Goal: Task Accomplishment & Management: Manage account settings

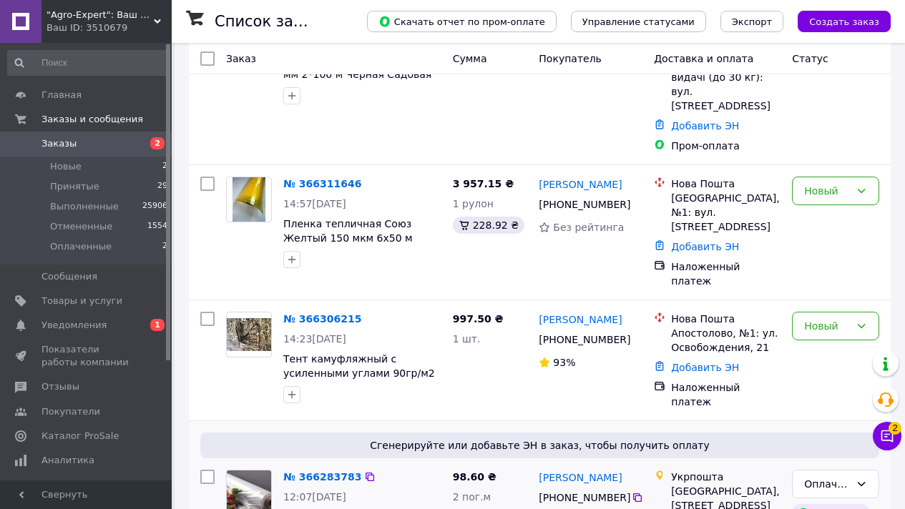
scroll to position [340, 0]
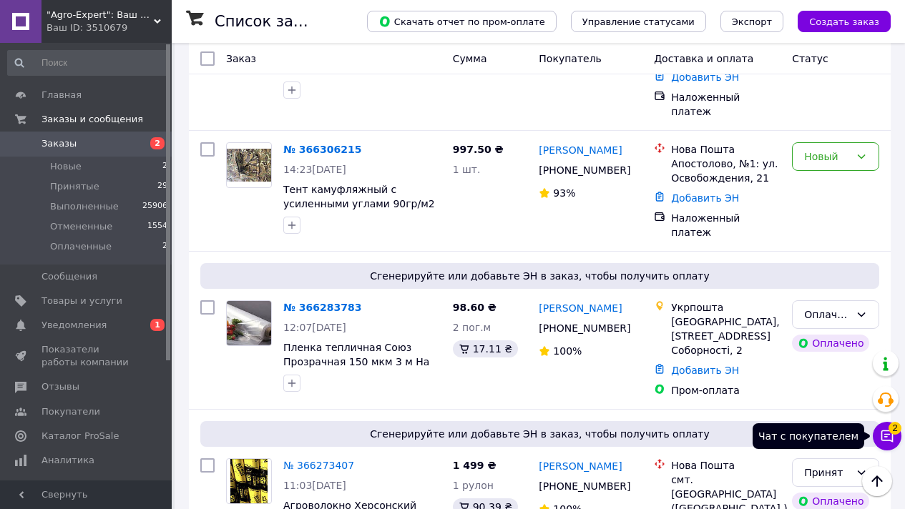
click at [889, 435] on icon at bounding box center [887, 436] width 12 height 12
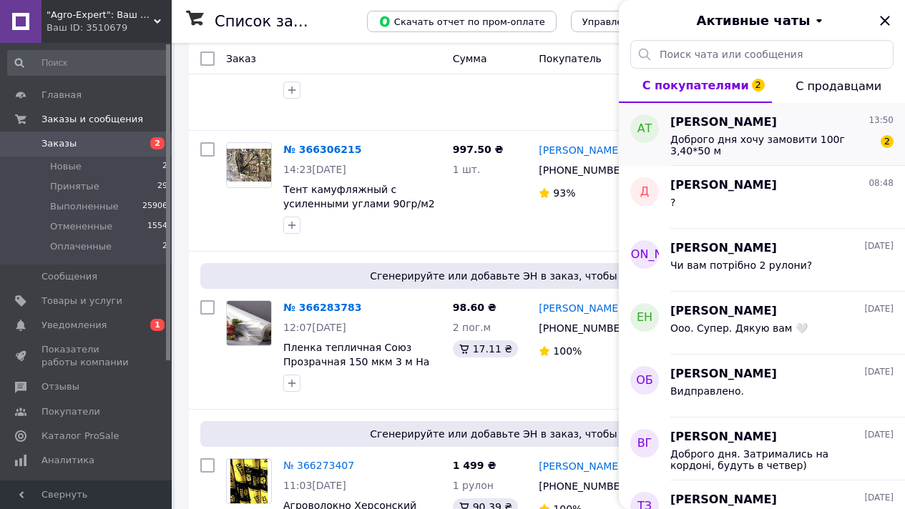
click at [799, 147] on span "Доброго дня хочу замовити 100г 3,40*50 м" at bounding box center [771, 145] width 203 height 23
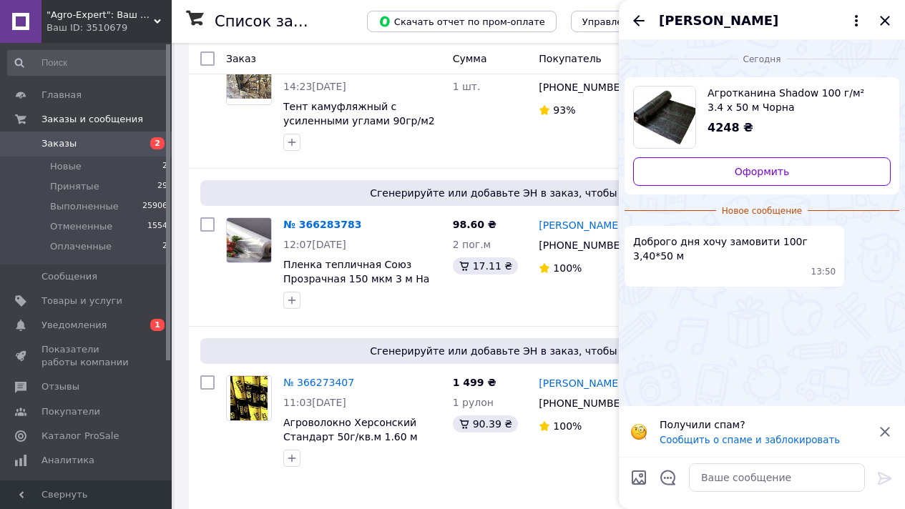
scroll to position [353, 0]
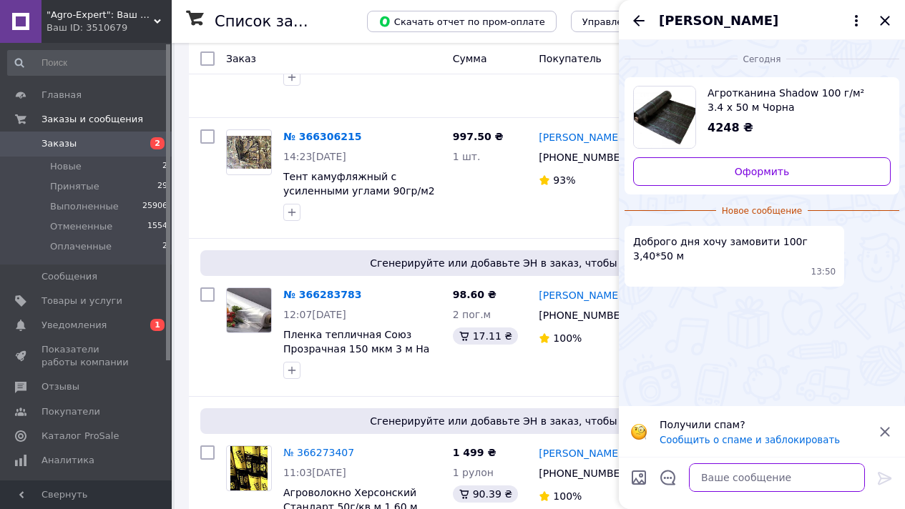
click at [767, 481] on textarea at bounding box center [777, 477] width 176 height 29
type textarea "К"
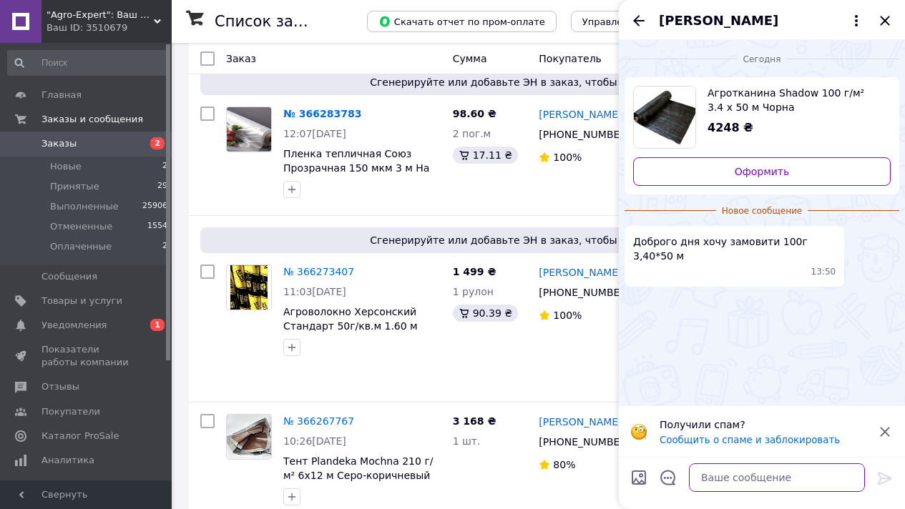
scroll to position [699, 0]
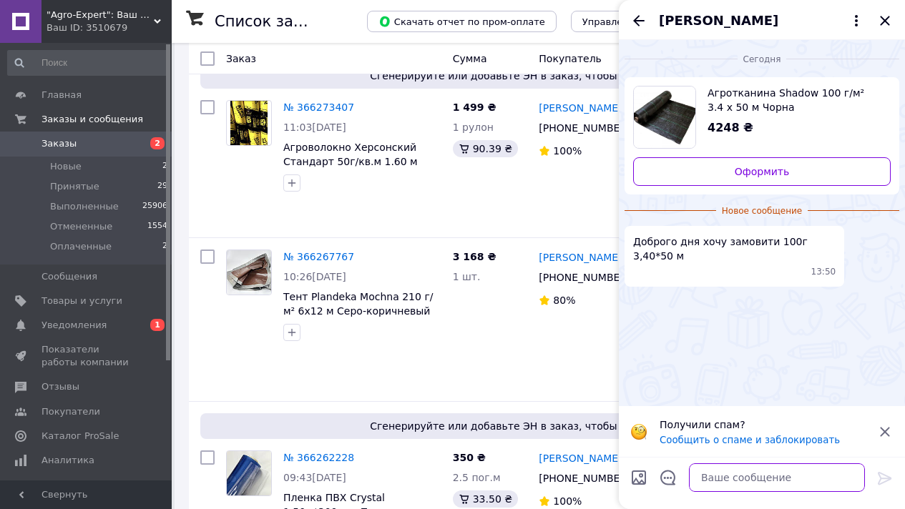
click at [762, 476] on textarea at bounding box center [777, 477] width 176 height 29
type textarea "[PERSON_NAME]"
drag, startPoint x: 749, startPoint y: 477, endPoint x: 636, endPoint y: 468, distance: 112.7
click at [636, 468] on div "куда отправить? куда отправить?" at bounding box center [761, 478] width 275 height 40
type textarea "Куди відправка,"
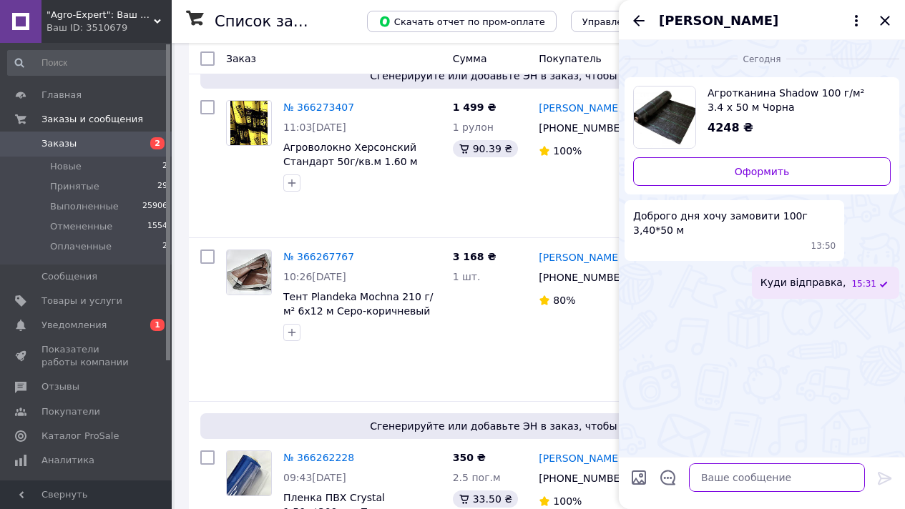
type textarea "?"
click at [887, 19] on icon "Закрыть" at bounding box center [884, 20] width 9 height 9
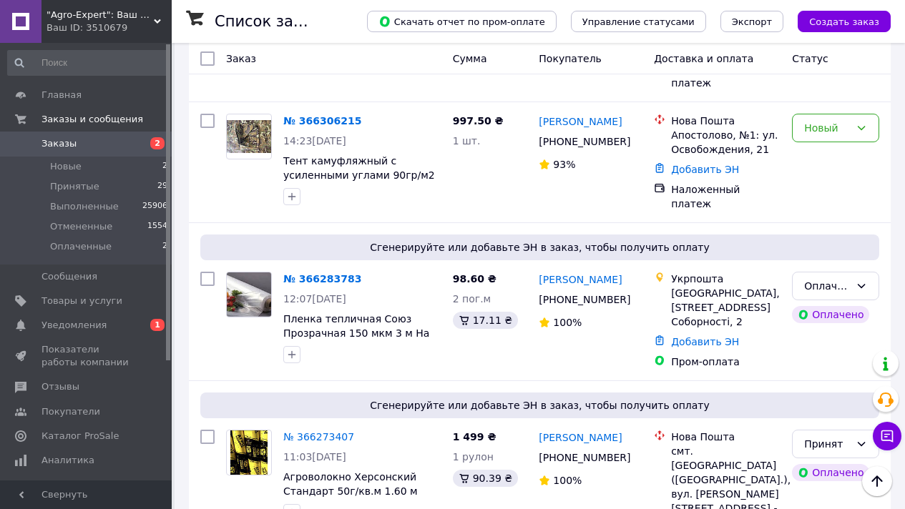
scroll to position [0, 0]
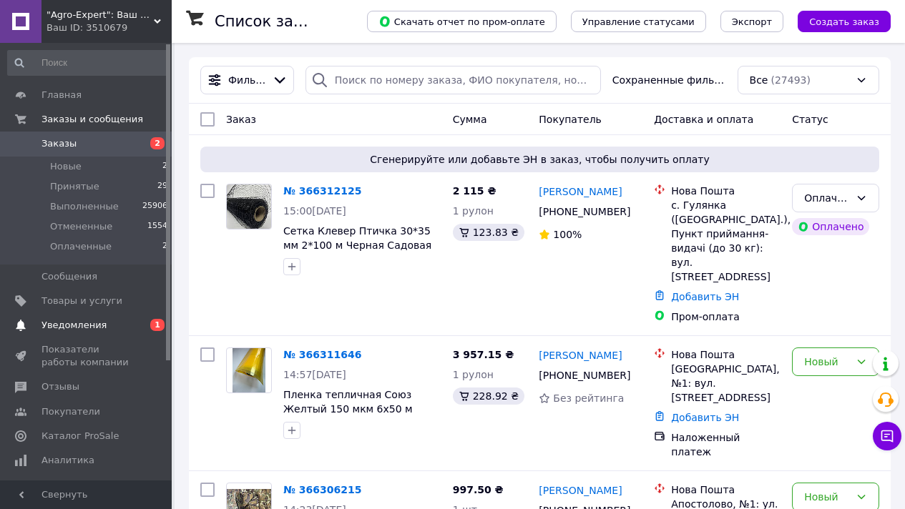
click at [127, 330] on span "Уведомления" at bounding box center [86, 325] width 91 height 13
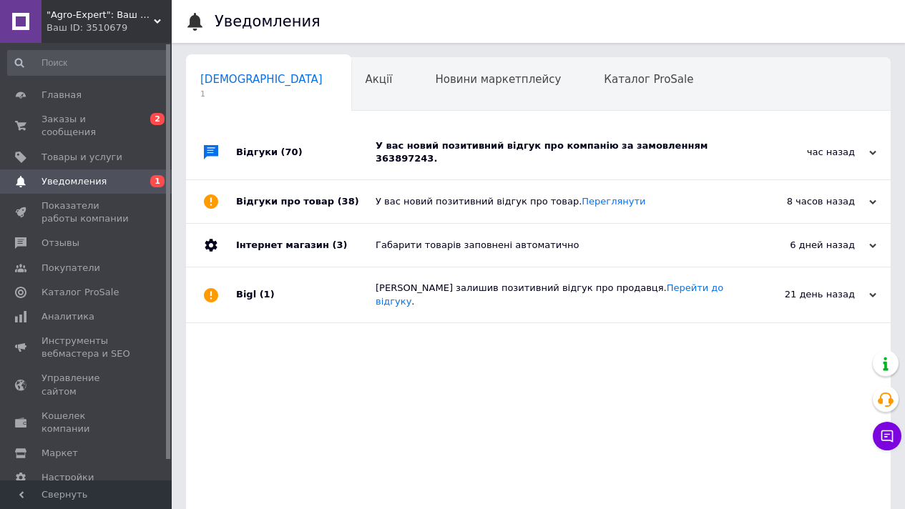
scroll to position [0, 7]
click at [481, 154] on div "У вас новий позитивний відгук про компанію за замовленням 363897243." at bounding box center [554, 152] width 358 height 26
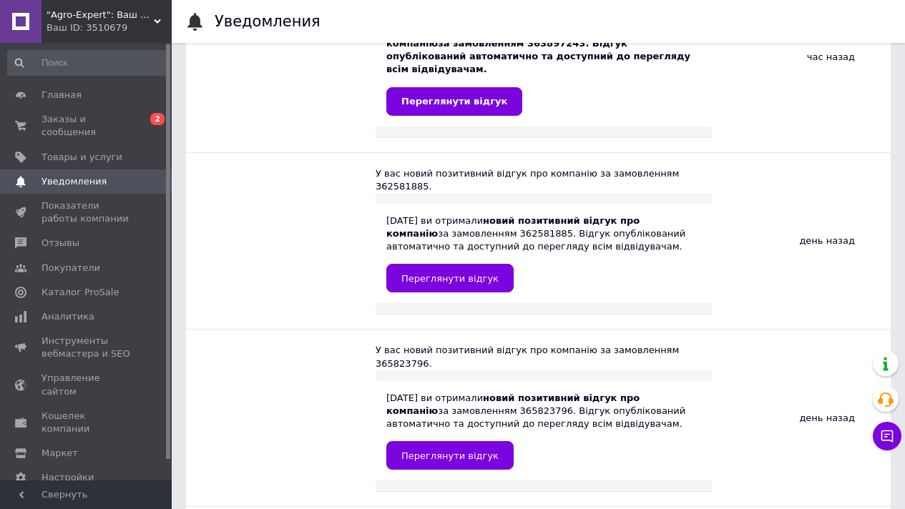
scroll to position [232, 0]
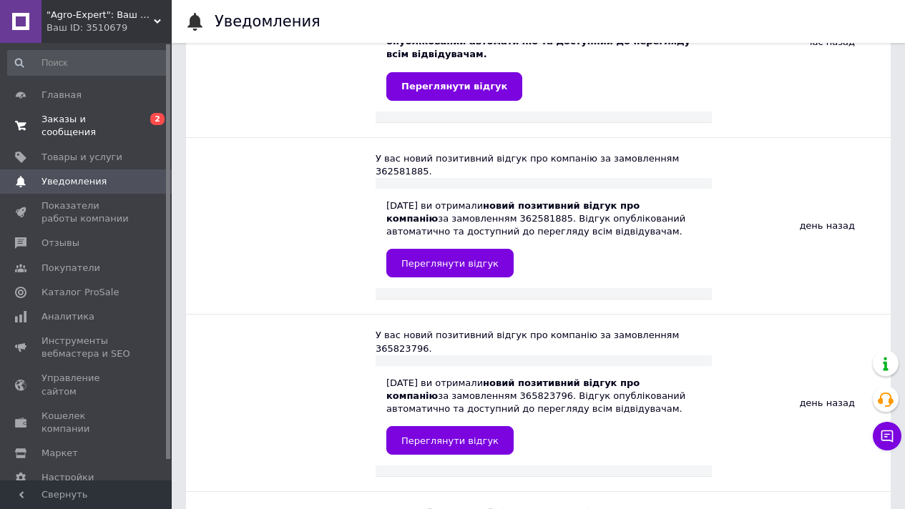
click at [65, 119] on span "Заказы и сообщения" at bounding box center [86, 126] width 91 height 26
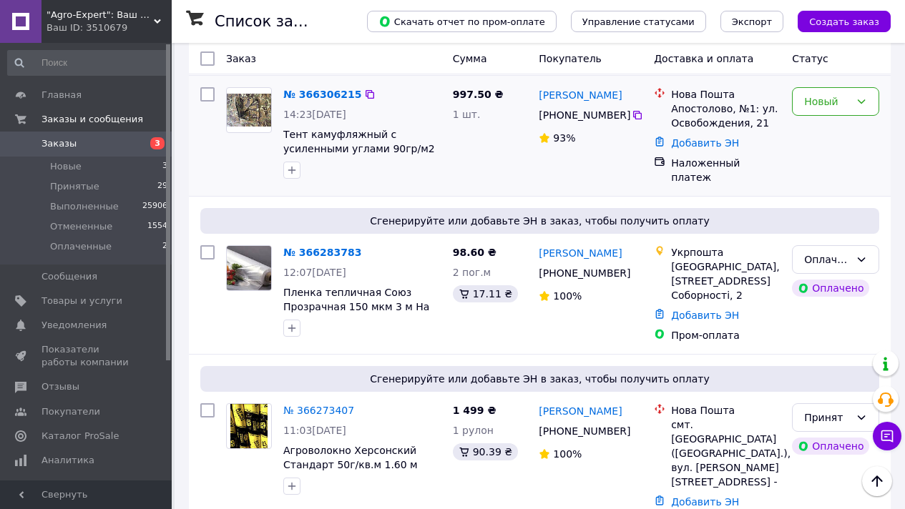
scroll to position [561, 0]
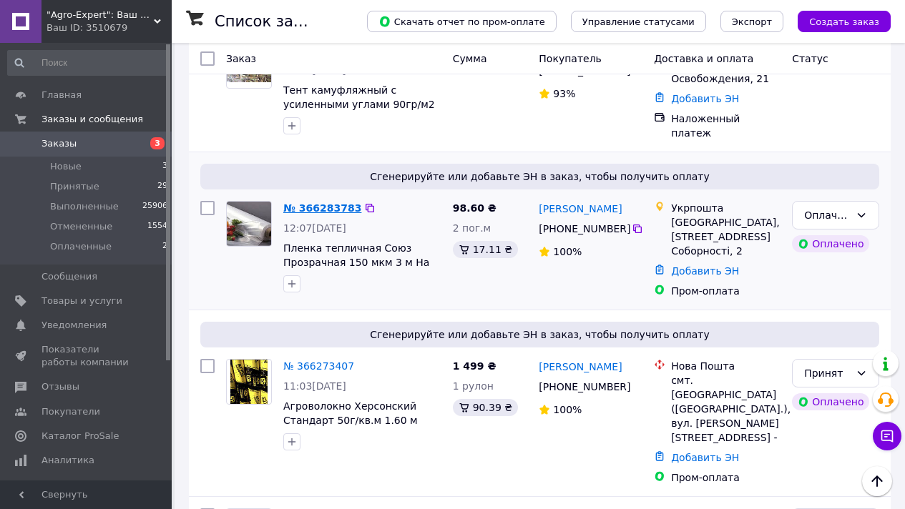
click at [335, 202] on link "№ 366283783" at bounding box center [322, 207] width 78 height 11
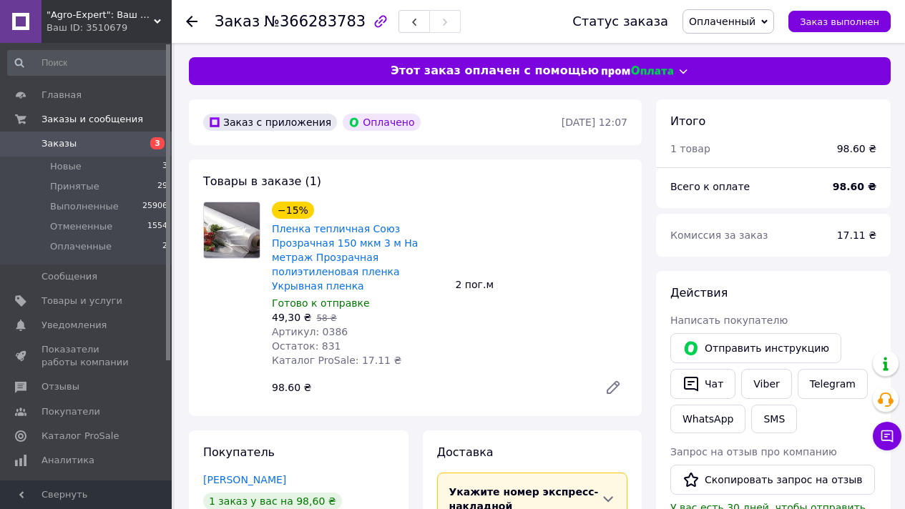
click at [328, 24] on span "№366283783" at bounding box center [315, 21] width 102 height 17
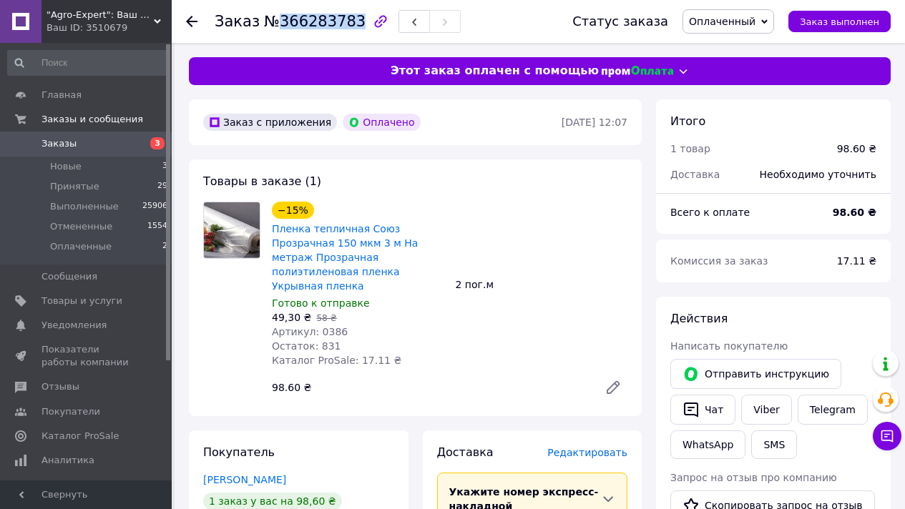
click at [328, 24] on span "№366283783" at bounding box center [315, 21] width 102 height 17
copy span "366283783"
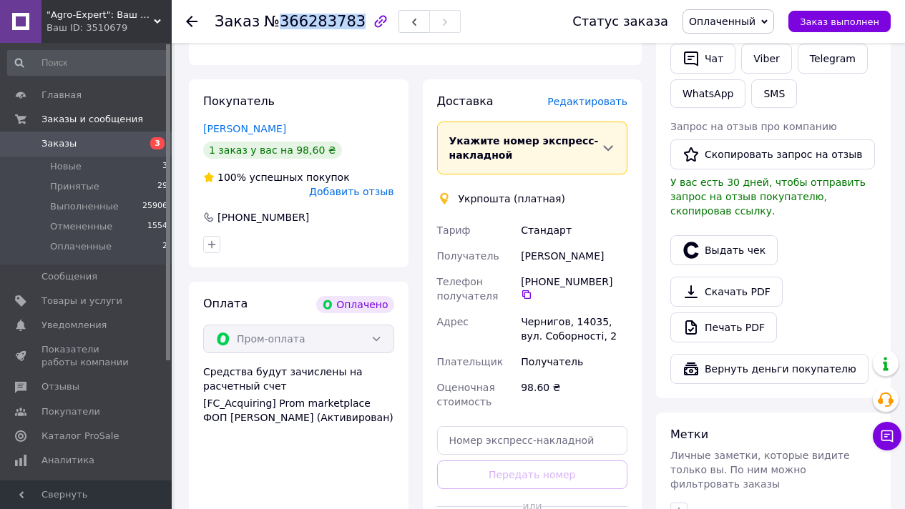
scroll to position [352, 0]
click at [532, 288] on icon at bounding box center [526, 293] width 11 height 11
drag, startPoint x: 522, startPoint y: 253, endPoint x: 606, endPoint y: 261, distance: 84.7
click at [606, 261] on div "[PERSON_NAME]" at bounding box center [574, 255] width 112 height 26
copy div "[PERSON_NAME]"
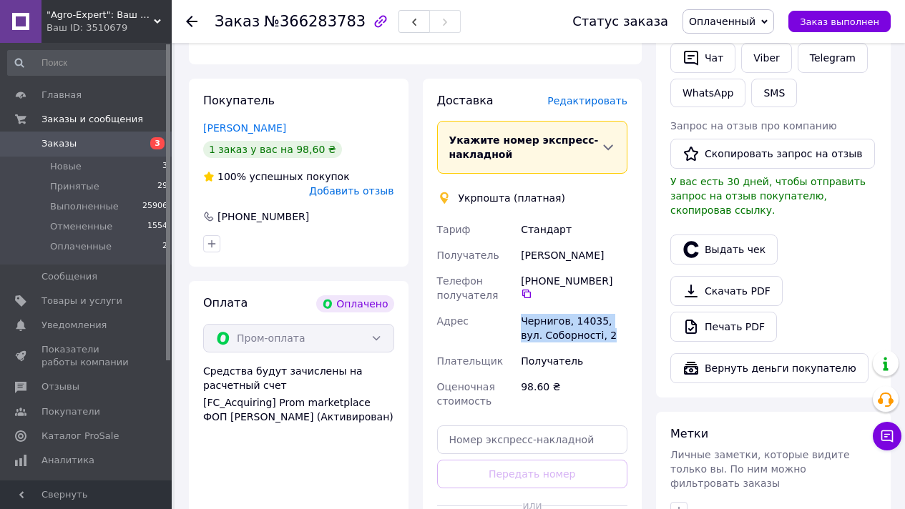
drag, startPoint x: 521, startPoint y: 320, endPoint x: 601, endPoint y: 333, distance: 80.5
click at [601, 333] on div "Чернигов, 14035, вул. Соборності, 2" at bounding box center [574, 328] width 112 height 40
copy div "Чернигов, 14035, вул. Соборності, 2"
click at [729, 17] on span "Оплаченный" at bounding box center [722, 21] width 67 height 11
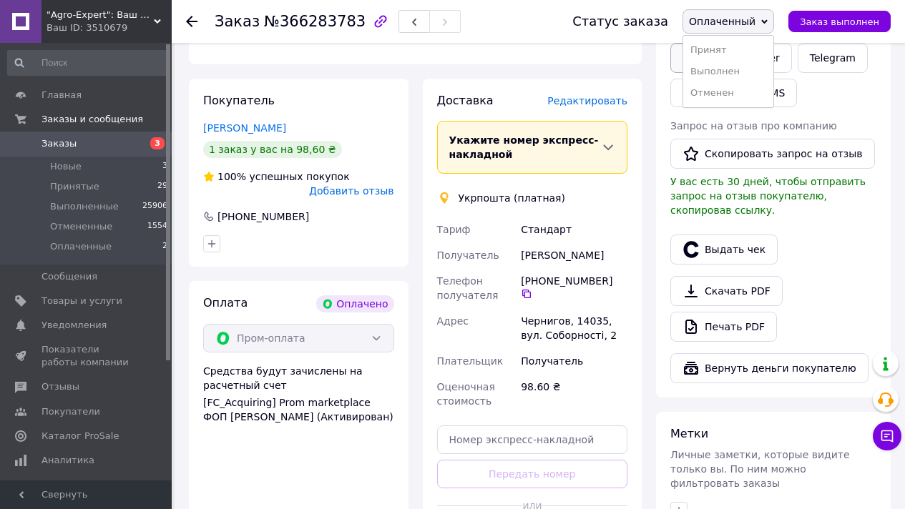
click at [729, 55] on li "Принят" at bounding box center [728, 49] width 90 height 21
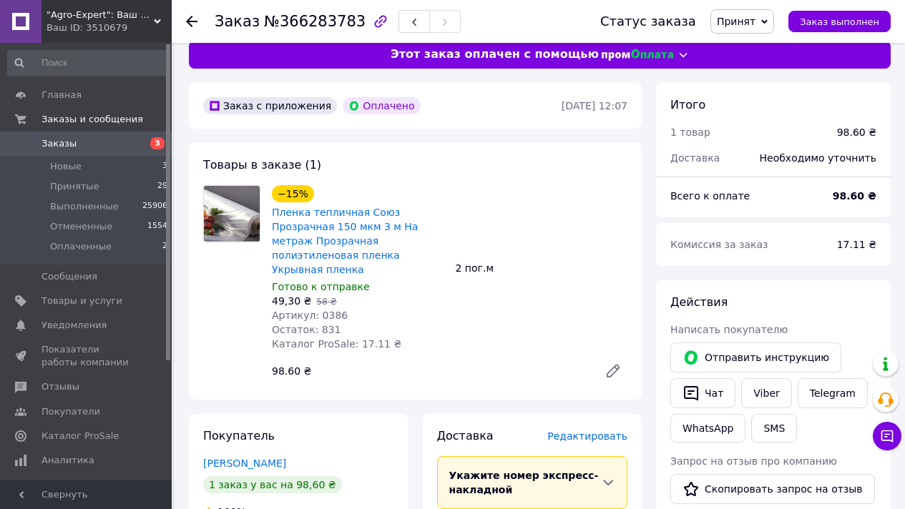
scroll to position [0, 0]
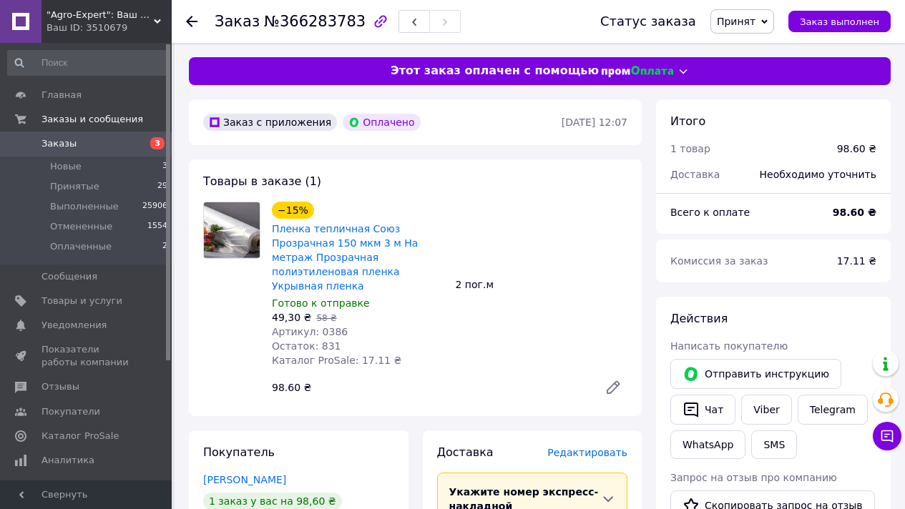
click at [186, 21] on use at bounding box center [191, 21] width 11 height 11
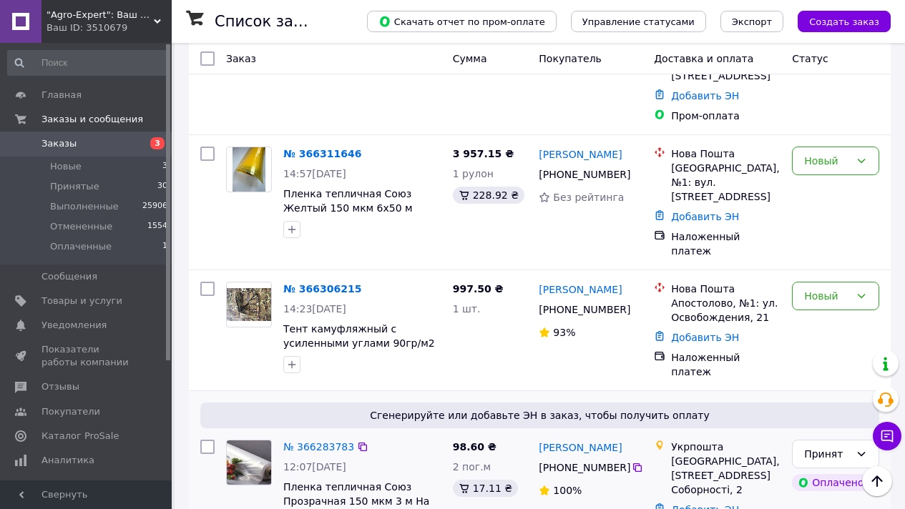
scroll to position [352, 0]
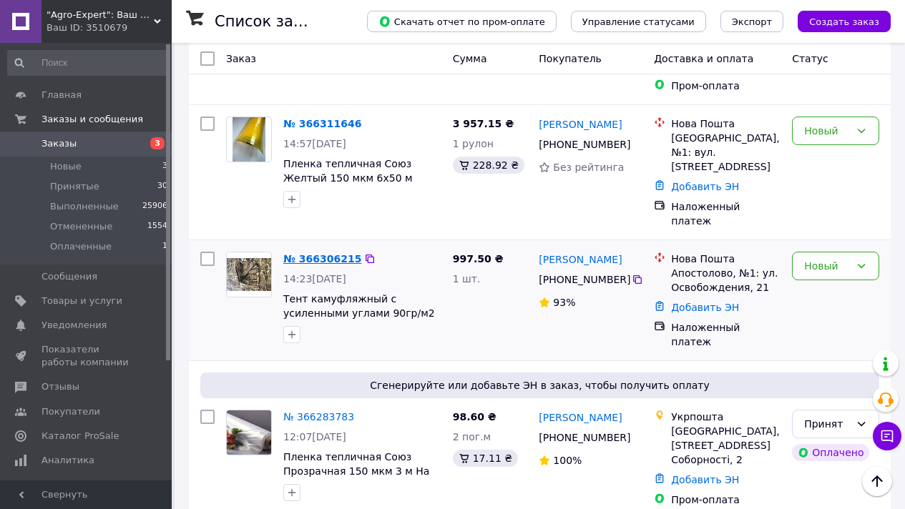
click at [330, 253] on link "№ 366306215" at bounding box center [322, 258] width 78 height 11
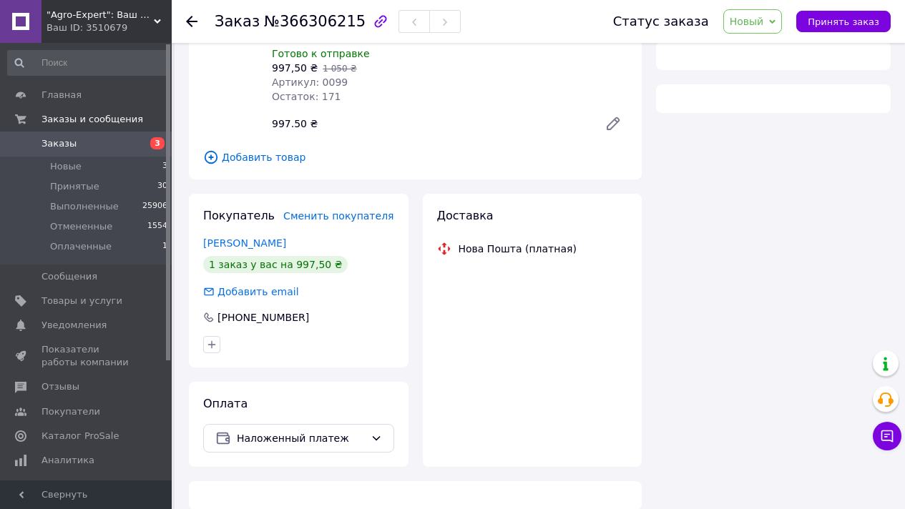
scroll to position [352, 0]
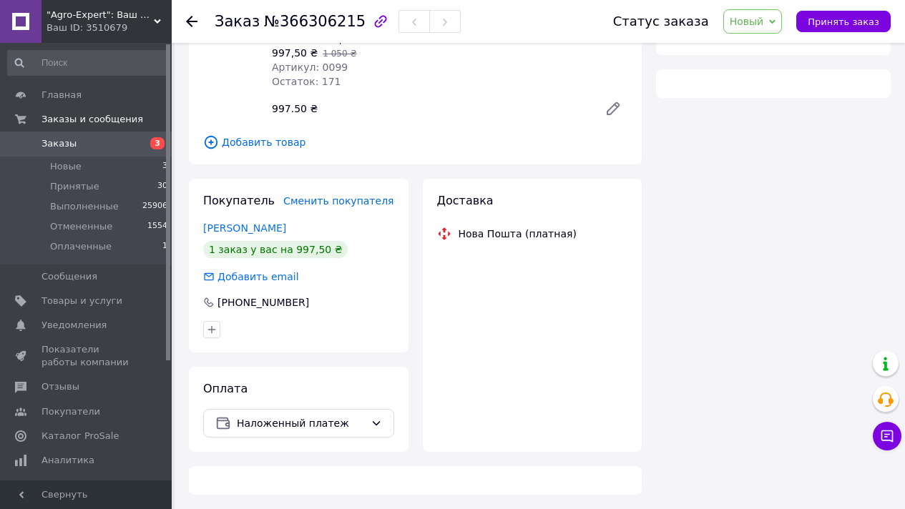
click at [312, 27] on span "№366306215" at bounding box center [315, 21] width 102 height 17
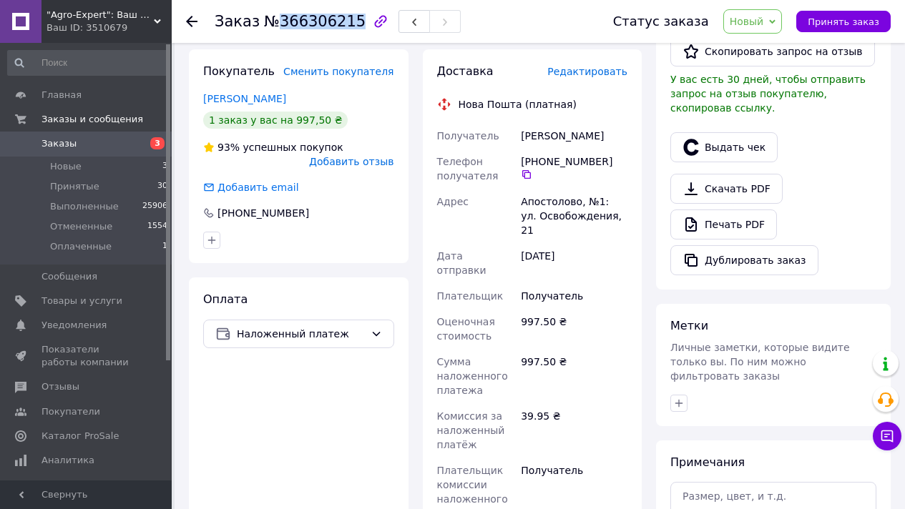
click at [312, 27] on span "№366306215" at bounding box center [315, 21] width 102 height 17
copy span "366306215"
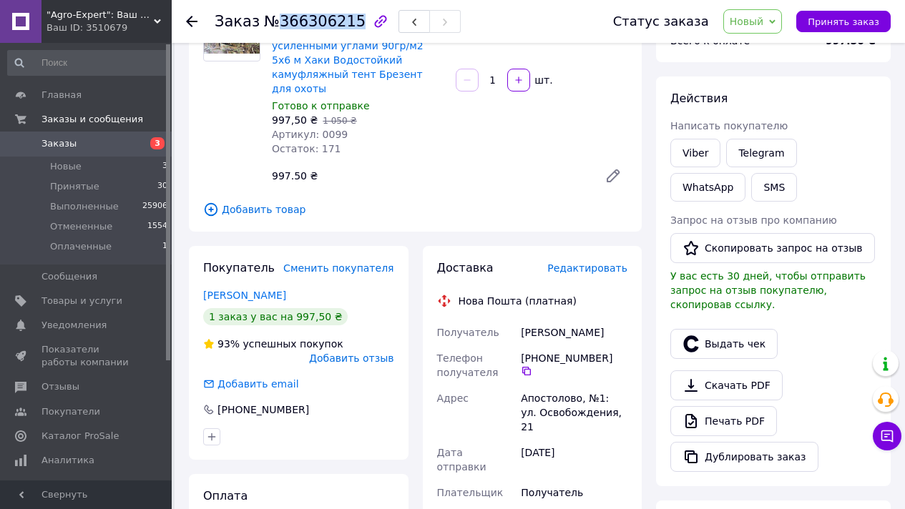
scroll to position [178, 0]
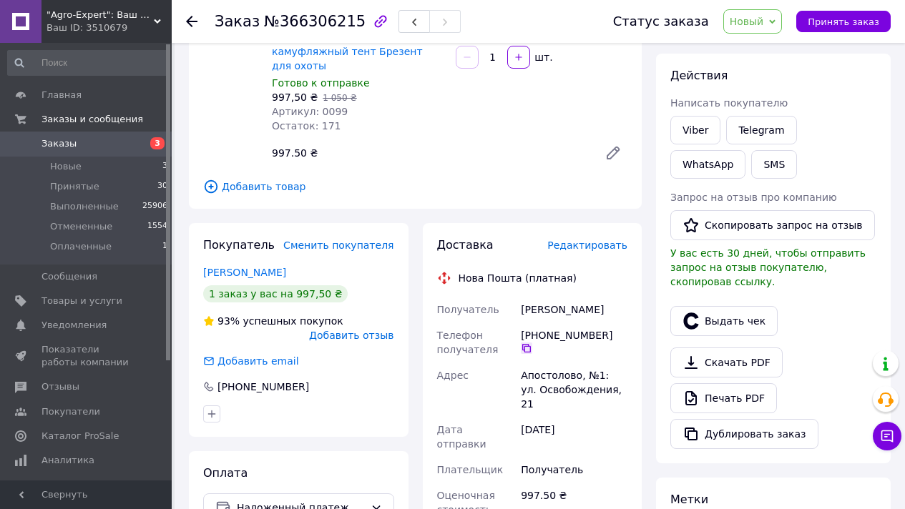
click at [532, 343] on icon at bounding box center [526, 348] width 11 height 11
drag, startPoint x: 520, startPoint y: 295, endPoint x: 624, endPoint y: 296, distance: 104.4
click at [624, 297] on div "Кочуг Олександр" at bounding box center [574, 310] width 112 height 26
copy div "Кочуг Олександр"
drag, startPoint x: 842, startPoint y: 14, endPoint x: 804, endPoint y: 27, distance: 39.3
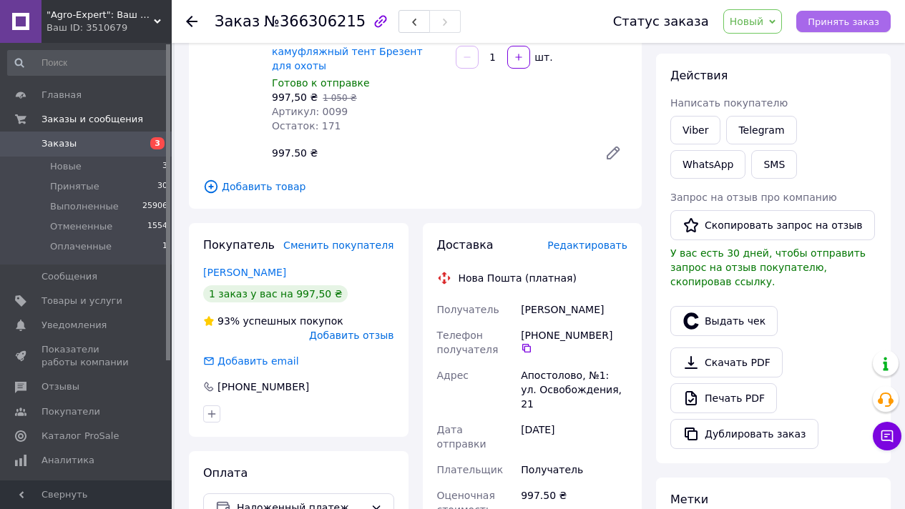
click at [842, 14] on button "Принять заказ" at bounding box center [843, 21] width 94 height 21
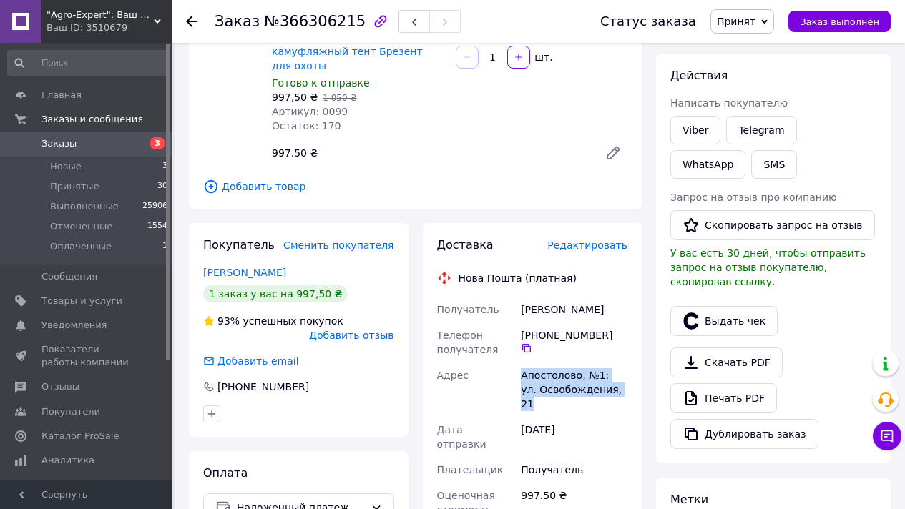
drag, startPoint x: 522, startPoint y: 360, endPoint x: 614, endPoint y: 375, distance: 93.5
click at [614, 375] on div "Апостолово, №1: ул. Освобождения, 21" at bounding box center [574, 390] width 112 height 54
copy div "Апостолово, №1: ул. Освобождения, 21"
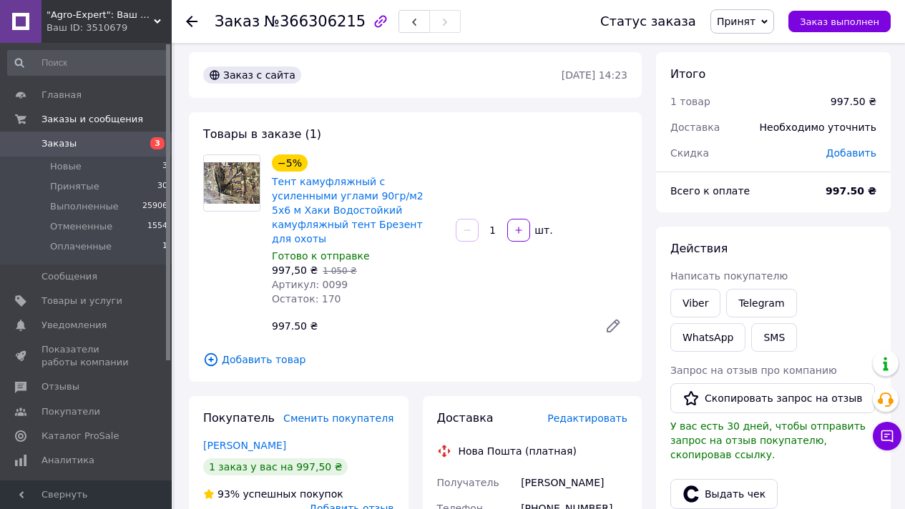
scroll to position [0, 0]
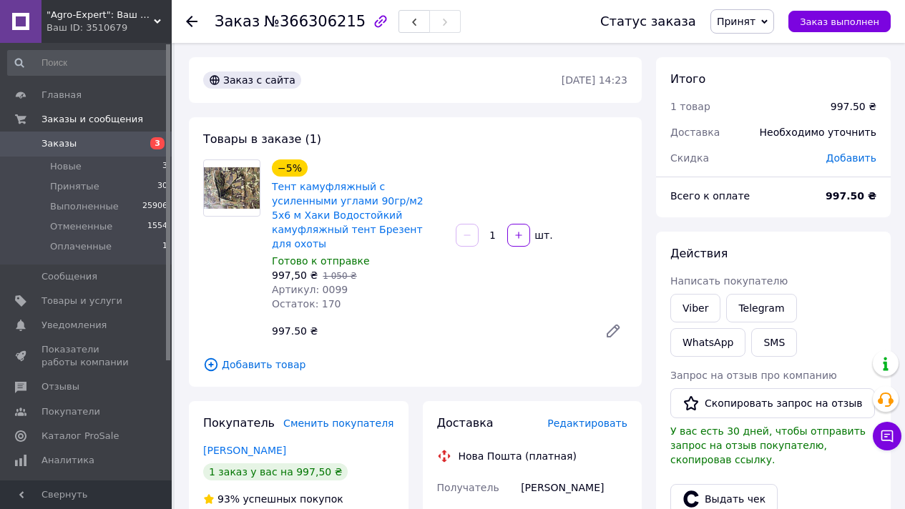
click at [190, 17] on use at bounding box center [191, 21] width 11 height 11
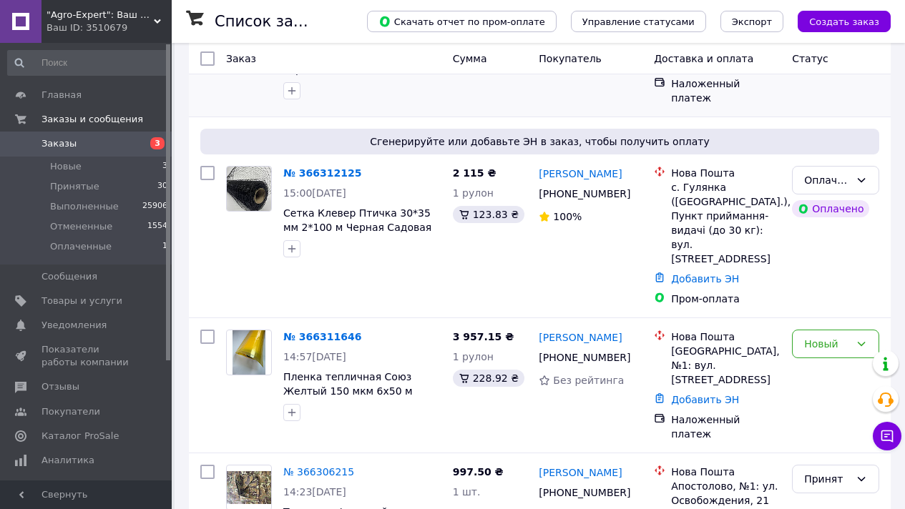
scroll to position [231, 0]
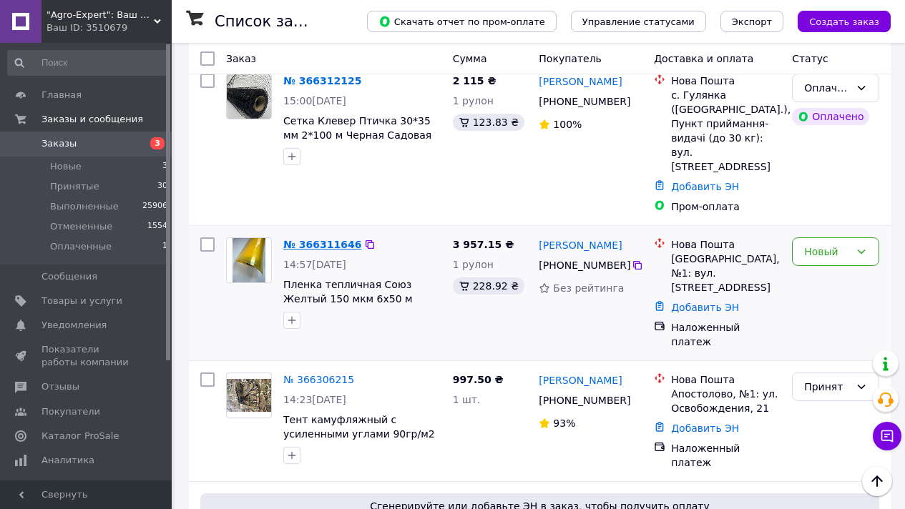
click at [327, 239] on link "№ 366311646" at bounding box center [322, 244] width 78 height 11
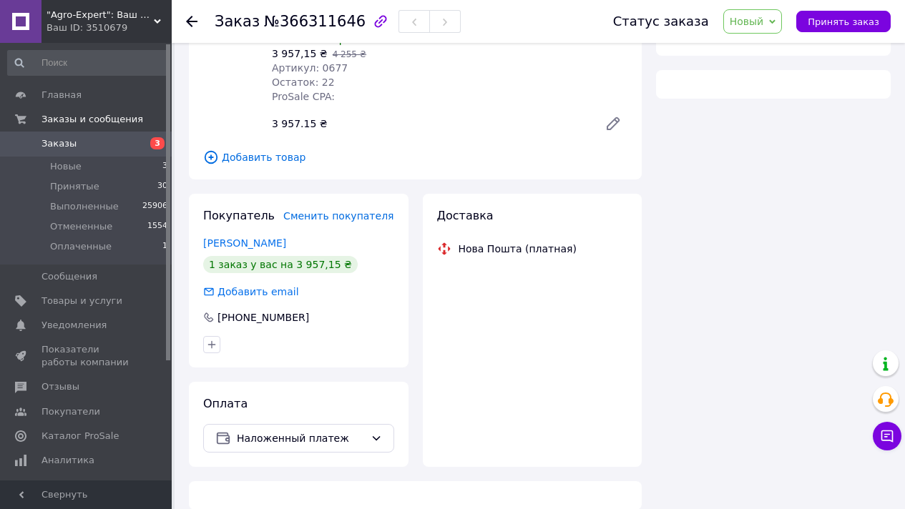
scroll to position [231, 0]
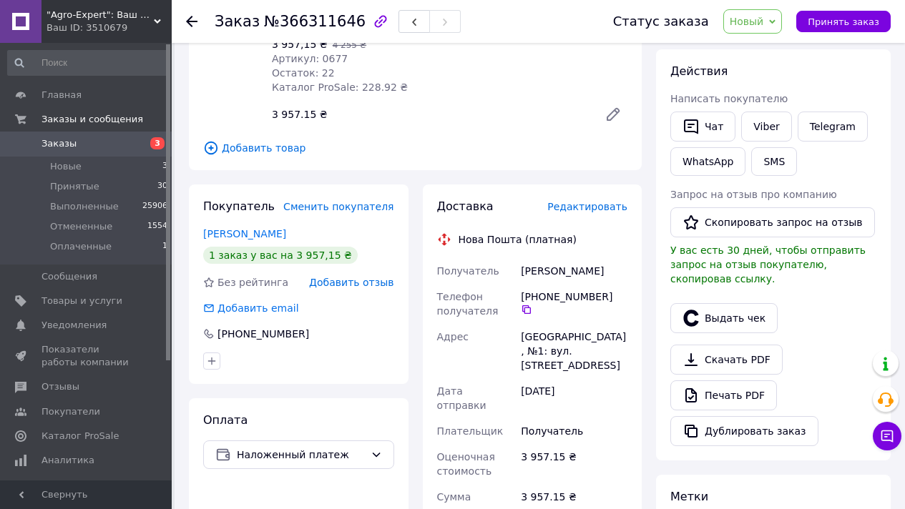
click at [320, 19] on span "№366311646" at bounding box center [315, 21] width 102 height 17
copy span "366311646"
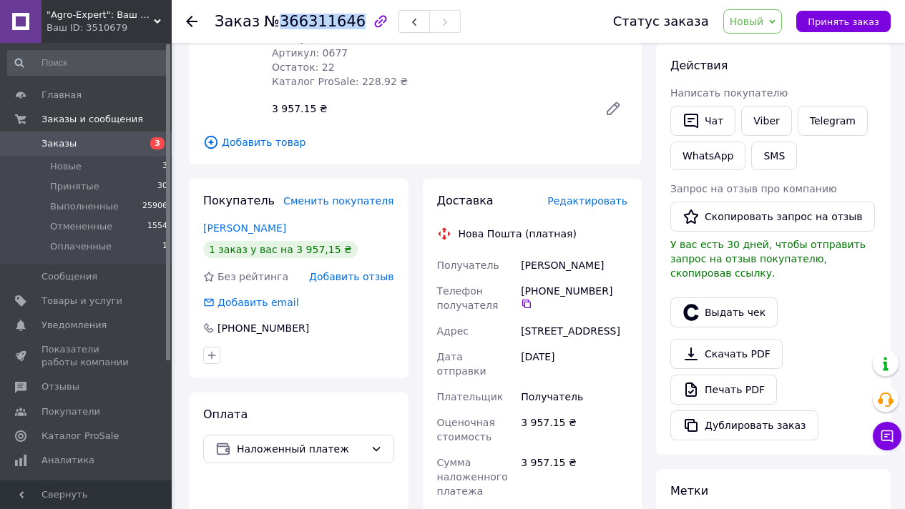
scroll to position [237, 0]
click at [527, 297] on icon at bounding box center [526, 302] width 11 height 11
drag, startPoint x: 521, startPoint y: 249, endPoint x: 672, endPoint y: 174, distance: 169.2
click at [605, 253] on div "Бабаев Назим" at bounding box center [574, 265] width 112 height 26
copy div "Бабаев Назим"
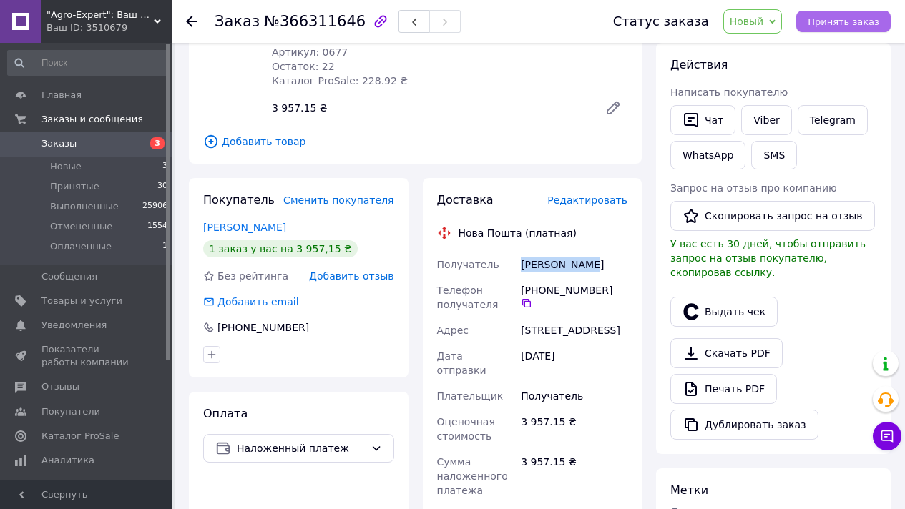
click at [828, 19] on span "Принять заказ" at bounding box center [843, 21] width 72 height 11
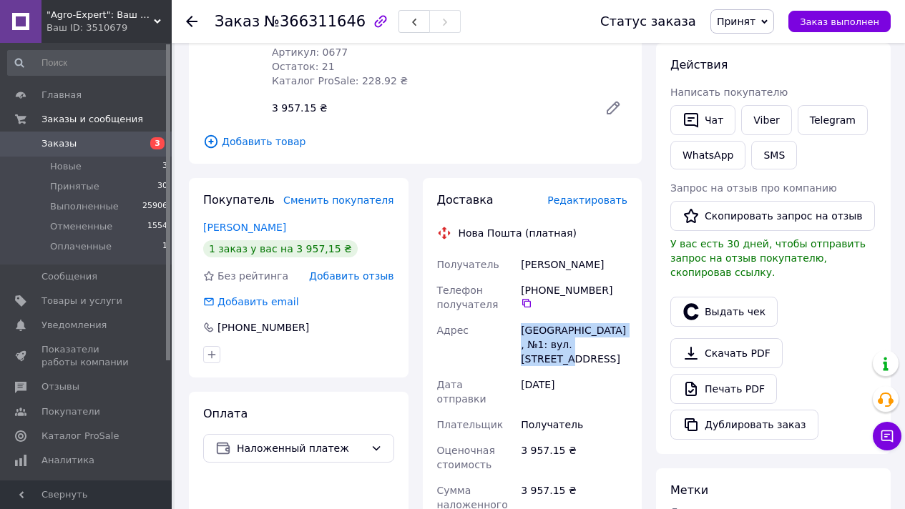
drag, startPoint x: 521, startPoint y: 317, endPoint x: 562, endPoint y: 343, distance: 48.6
click at [562, 343] on div "[GEOGRAPHIC_DATA], №1: вул. [STREET_ADDRESS]" at bounding box center [574, 344] width 112 height 54
copy div "[GEOGRAPHIC_DATA], №1: вул. [STREET_ADDRESS]"
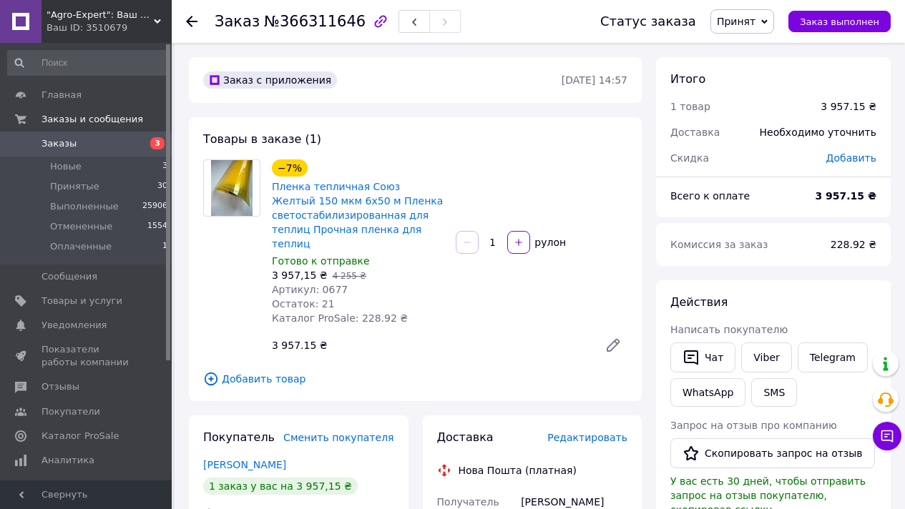
click at [195, 19] on icon at bounding box center [191, 21] width 11 height 11
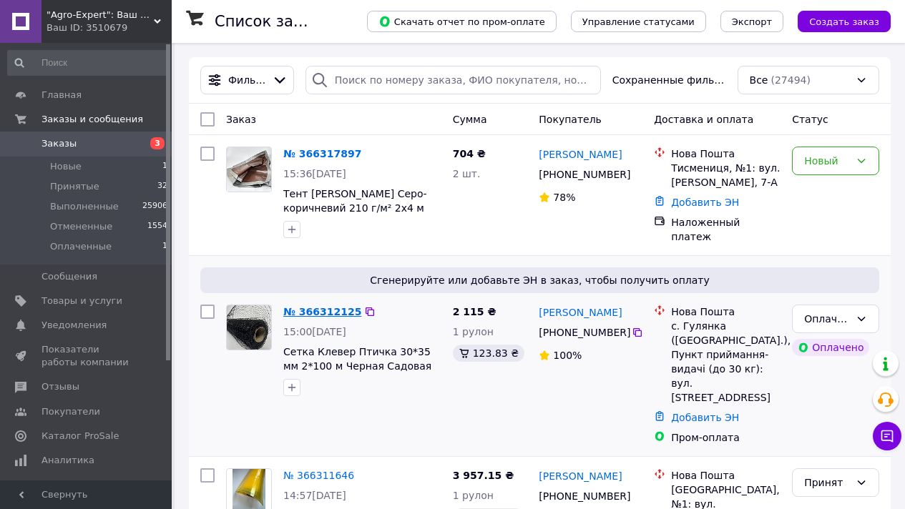
click at [332, 306] on link "№ 366312125" at bounding box center [322, 311] width 78 height 11
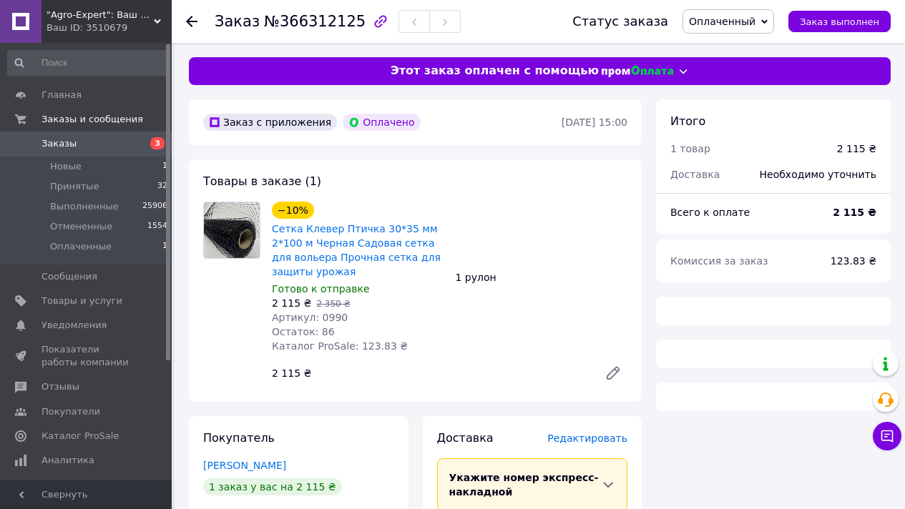
click at [312, 27] on span "№366312125" at bounding box center [315, 21] width 102 height 17
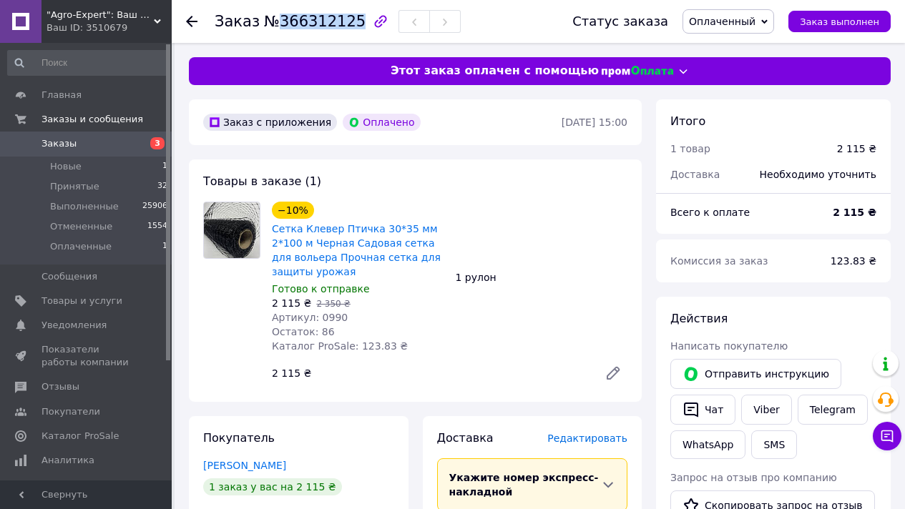
copy span "366312125"
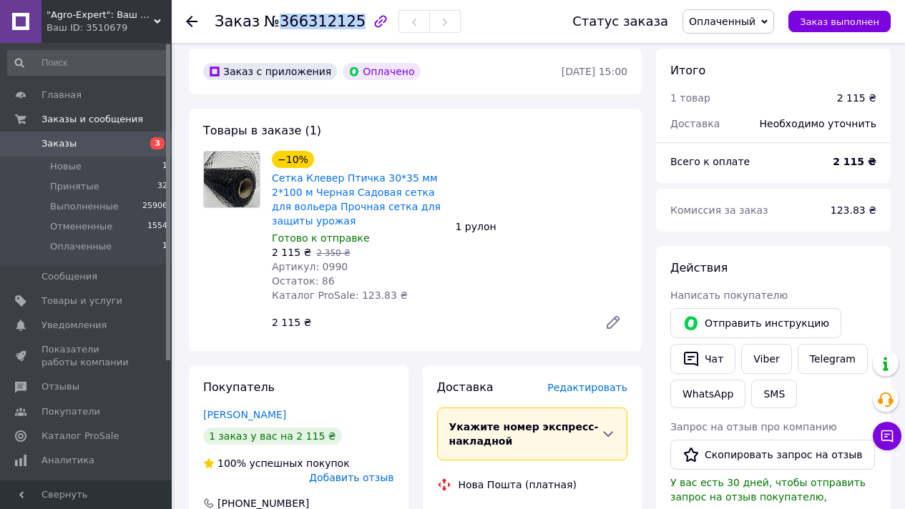
scroll to position [207, 0]
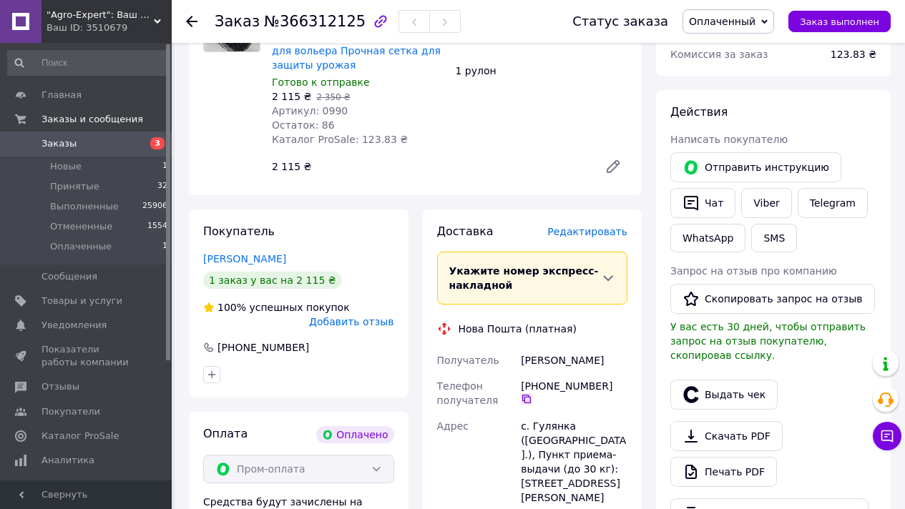
click at [524, 396] on icon at bounding box center [526, 399] width 9 height 9
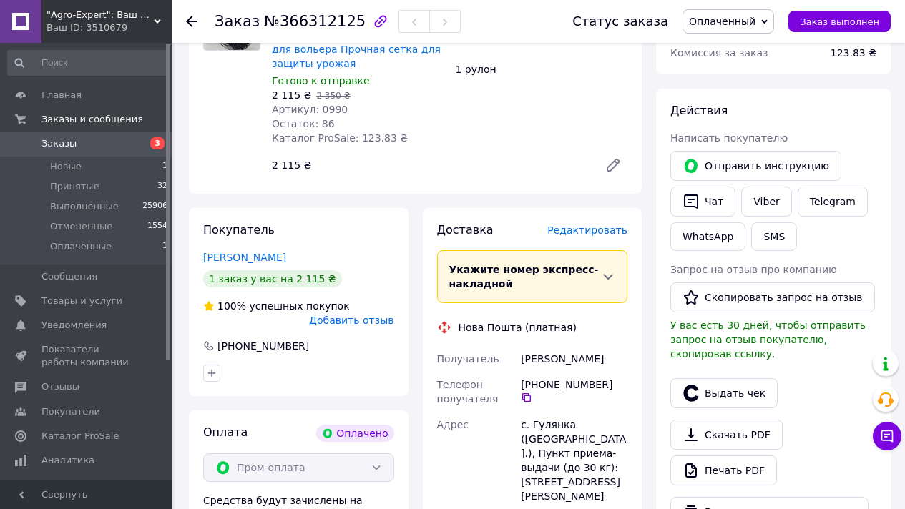
scroll to position [225, 0]
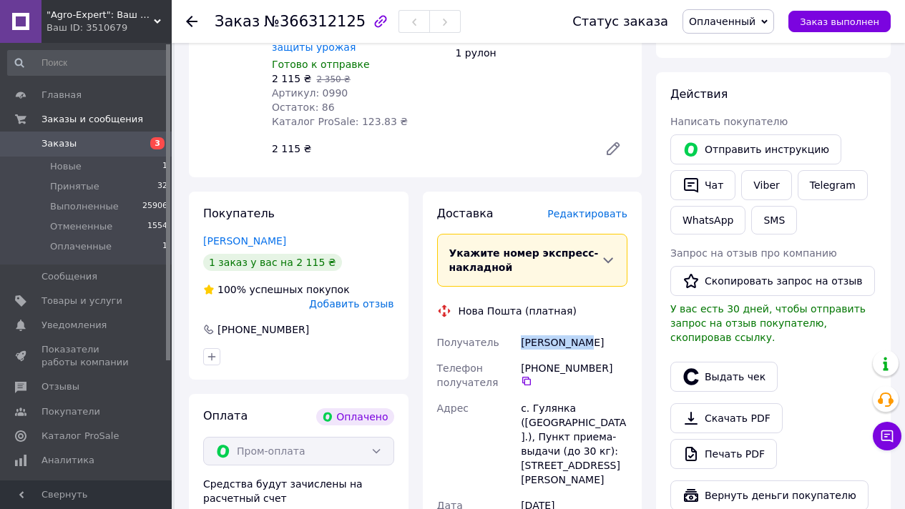
drag, startPoint x: 522, startPoint y: 340, endPoint x: 763, endPoint y: 130, distance: 319.8
click at [582, 344] on div "Беляк Діана" at bounding box center [574, 343] width 112 height 26
click at [747, 20] on span "Оплаченный" at bounding box center [722, 21] width 67 height 11
click at [742, 57] on li "Принят" at bounding box center [728, 49] width 90 height 21
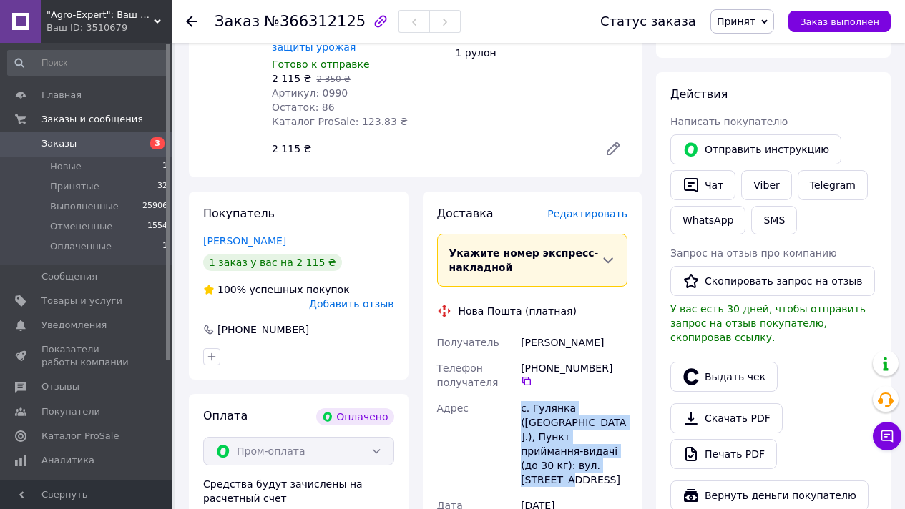
drag, startPoint x: 521, startPoint y: 410, endPoint x: 600, endPoint y: 460, distance: 93.8
click at [601, 464] on div "с. Гулянка ([GEOGRAPHIC_DATA].), Пункт приймання-видачі (до 30 кг): вул. [STREE…" at bounding box center [574, 443] width 112 height 97
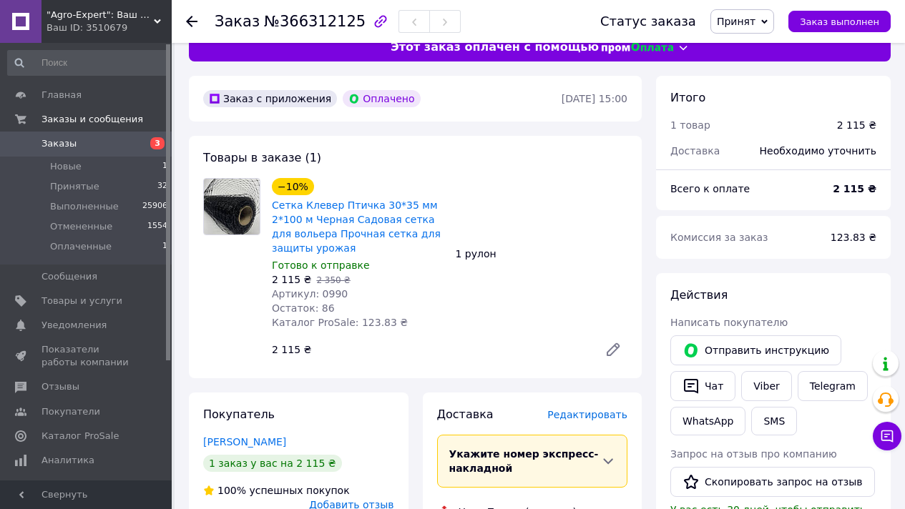
scroll to position [0, 0]
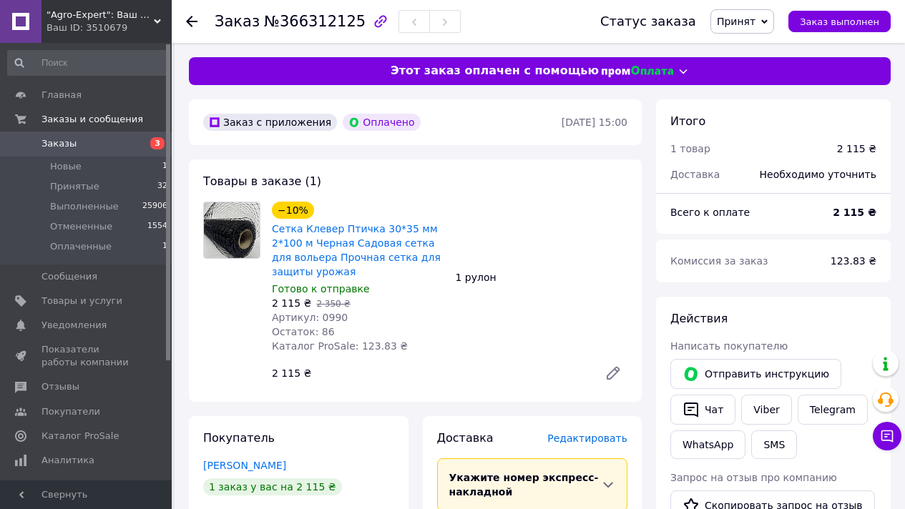
click at [192, 22] on icon at bounding box center [191, 21] width 11 height 11
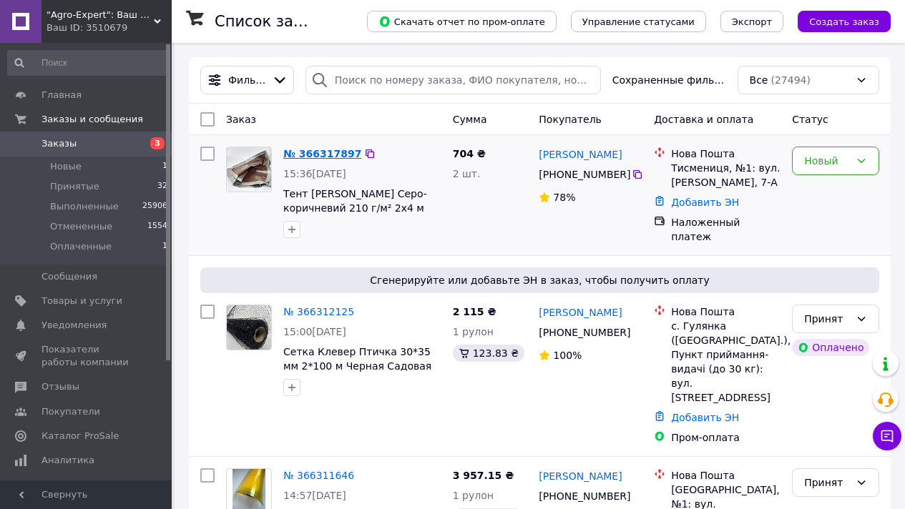
click at [336, 151] on link "№ 366317897" at bounding box center [322, 153] width 78 height 11
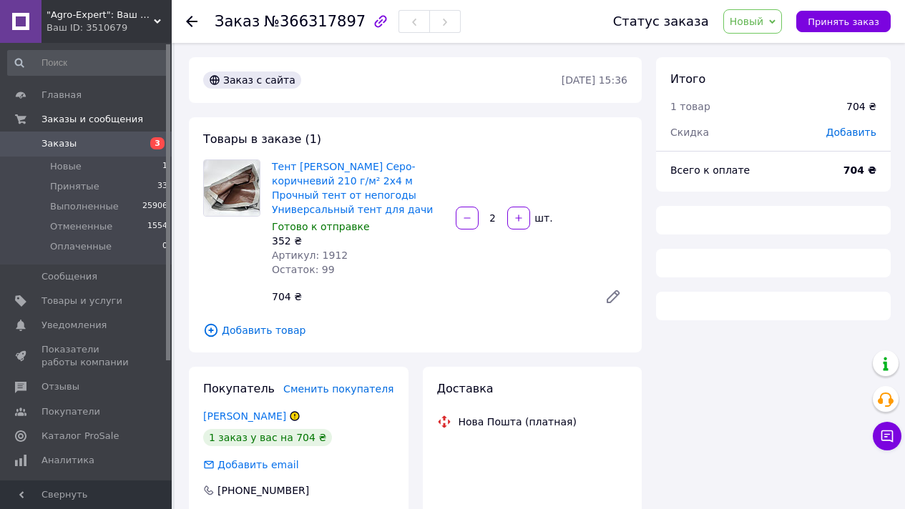
click at [328, 23] on span "№366317897" at bounding box center [315, 21] width 102 height 17
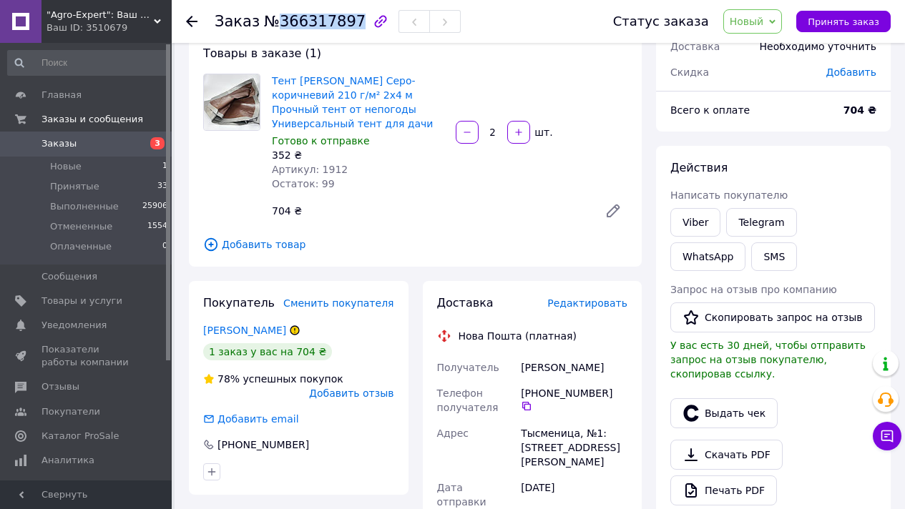
scroll to position [114, 0]
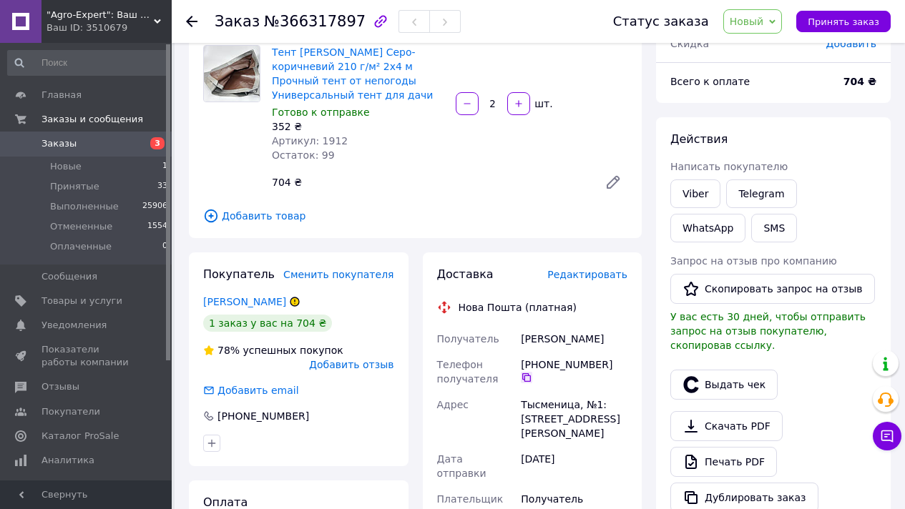
click at [527, 378] on icon at bounding box center [526, 377] width 11 height 11
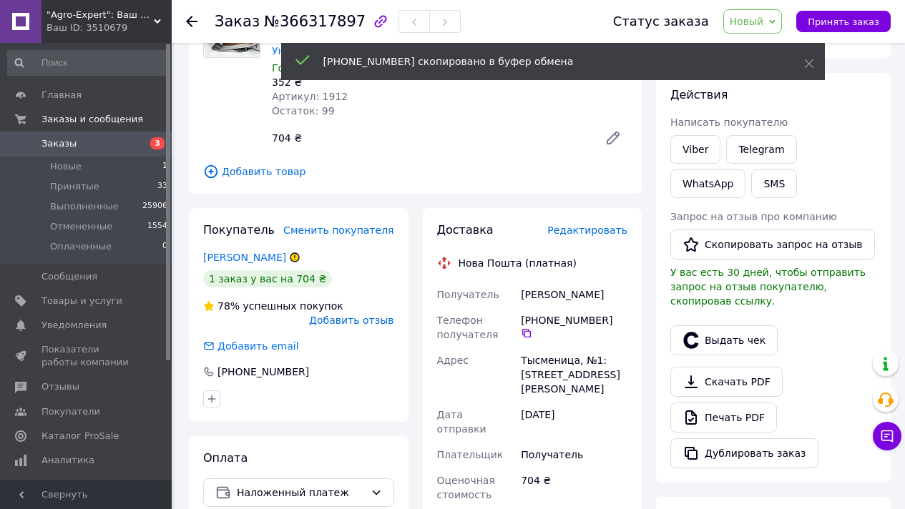
scroll to position [210, 0]
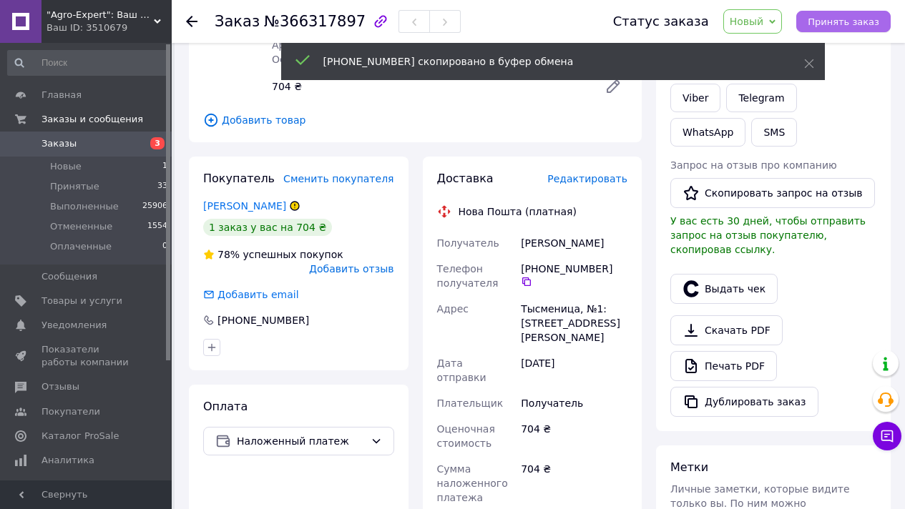
click at [842, 22] on span "Принять заказ" at bounding box center [843, 21] width 72 height 11
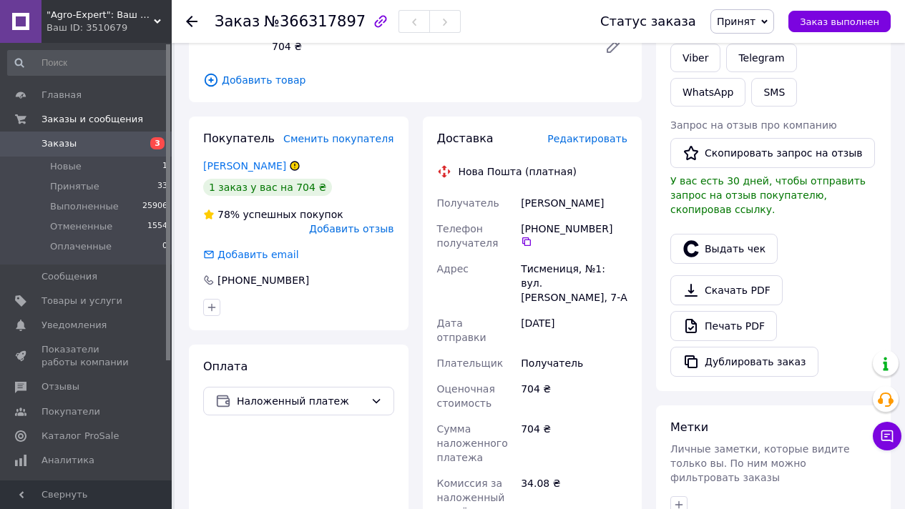
scroll to position [378, 0]
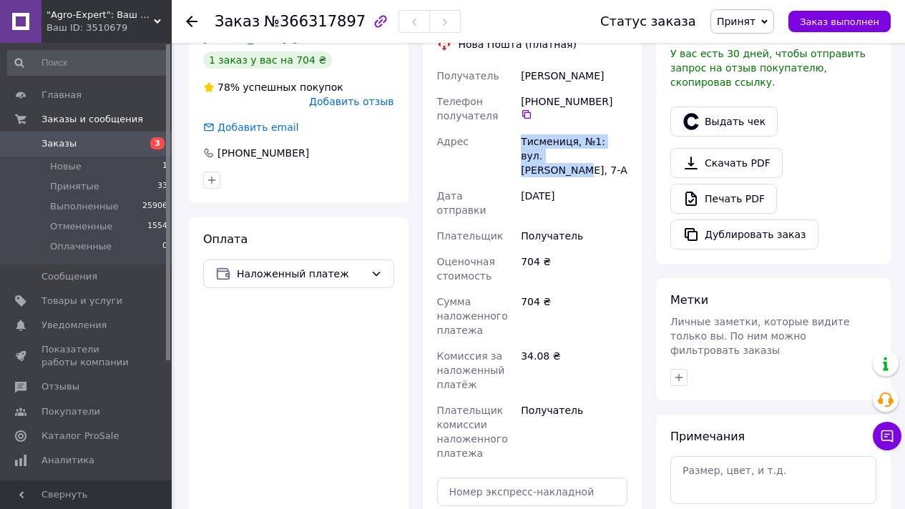
drag, startPoint x: 524, startPoint y: 142, endPoint x: 611, endPoint y: 160, distance: 88.5
click at [611, 160] on div "Тисмениця, №1: вул. [PERSON_NAME], 7-А" at bounding box center [574, 156] width 112 height 54
drag, startPoint x: 522, startPoint y: 74, endPoint x: 621, endPoint y: 80, distance: 99.6
click at [621, 80] on div "Пономаренко Ольга" at bounding box center [574, 76] width 112 height 26
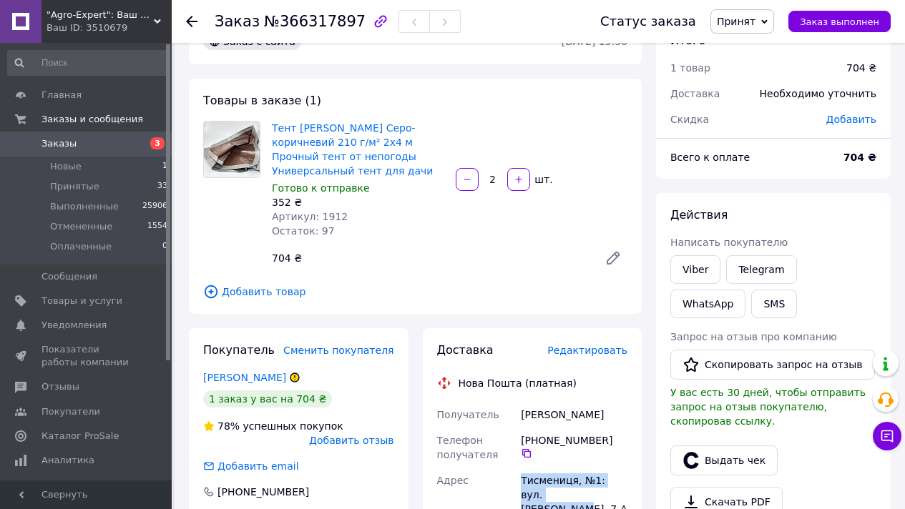
scroll to position [0, 0]
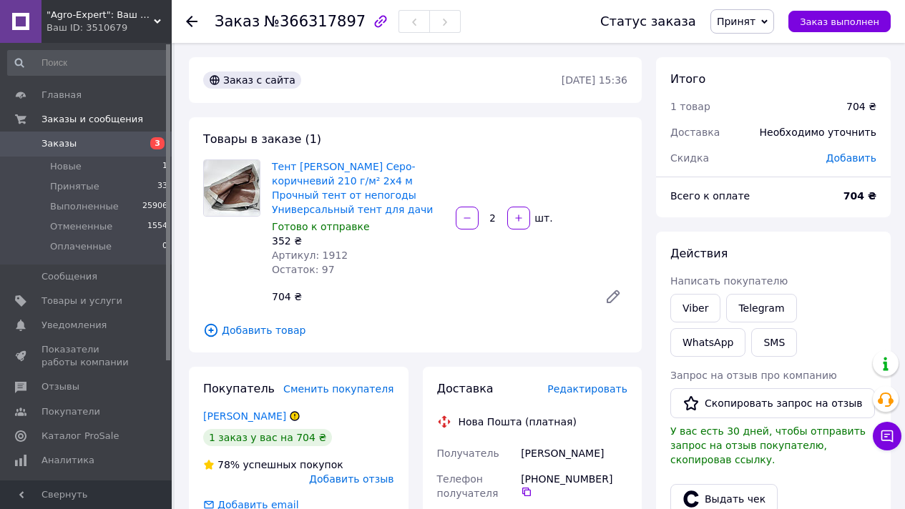
click at [197, 19] on icon at bounding box center [191, 21] width 11 height 11
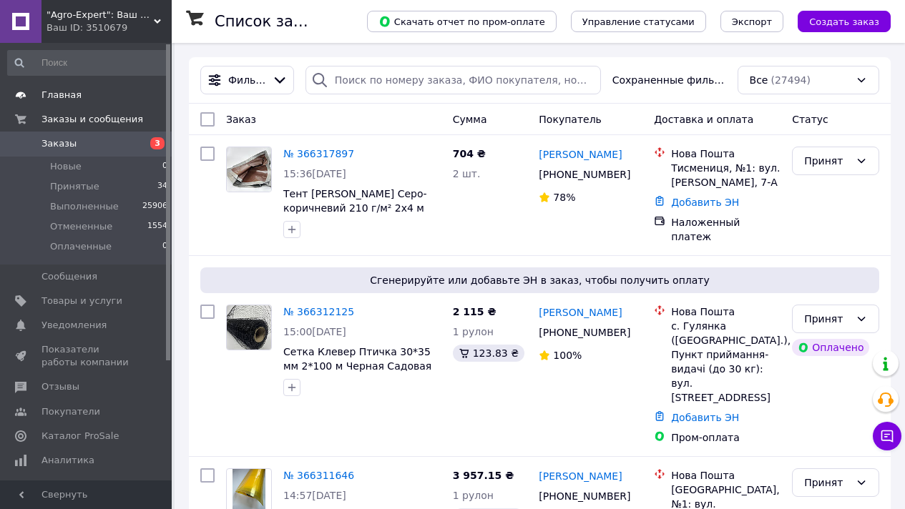
click at [74, 95] on span "Главная" at bounding box center [61, 95] width 40 height 13
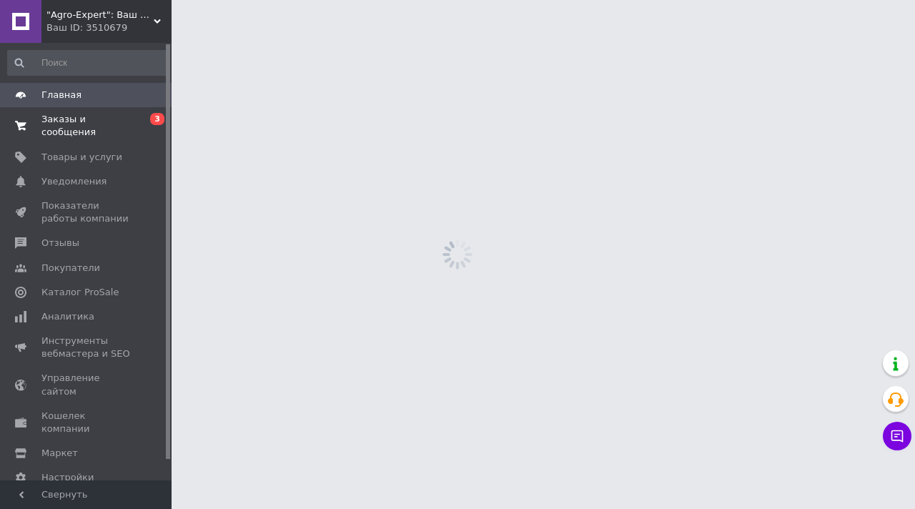
click at [73, 120] on span "Заказы и сообщения" at bounding box center [86, 126] width 91 height 26
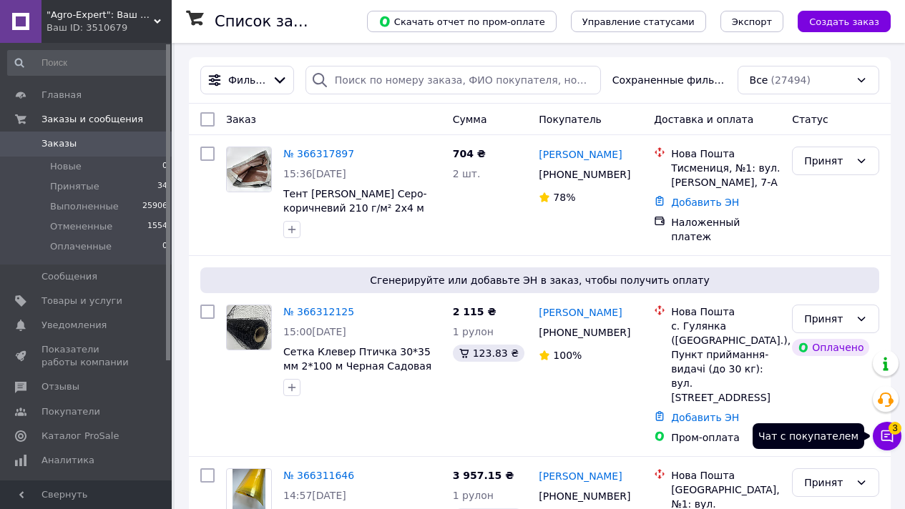
click at [886, 433] on icon at bounding box center [887, 436] width 14 height 14
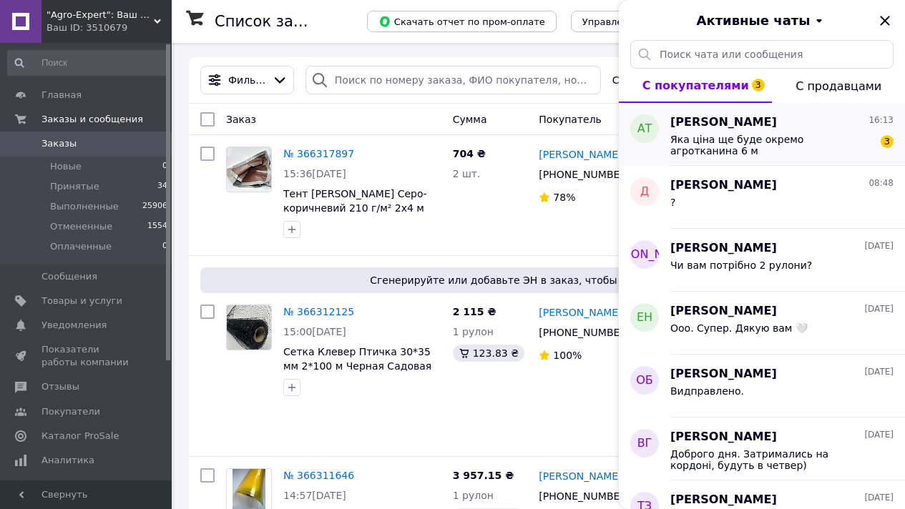
click at [816, 144] on span "Яка ціна ще буде окремо агротканина 6 м" at bounding box center [771, 145] width 203 height 23
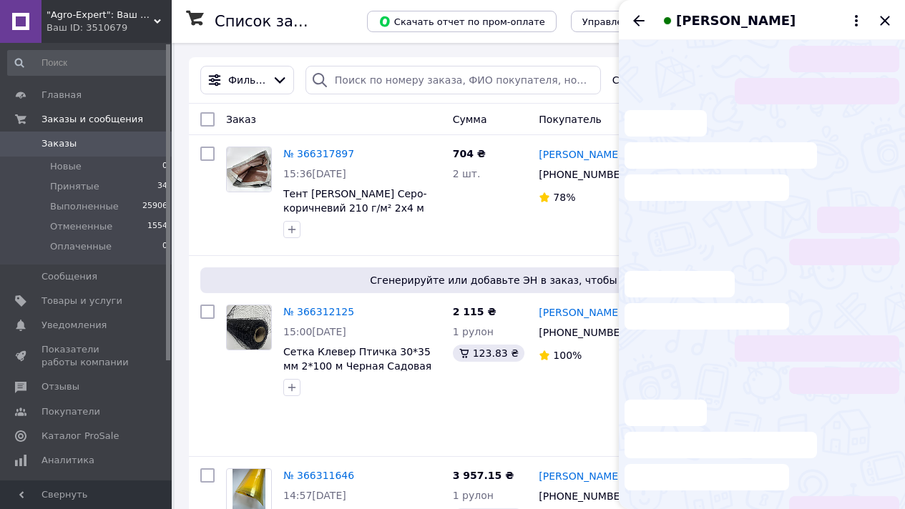
click at [768, 281] on li at bounding box center [761, 300] width 275 height 59
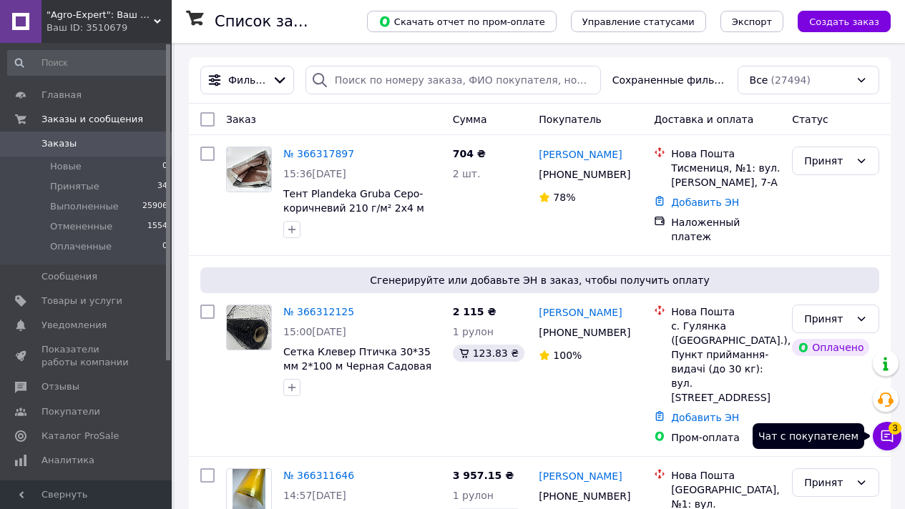
click at [882, 426] on button "Чат с покупателем 3" at bounding box center [886, 436] width 29 height 29
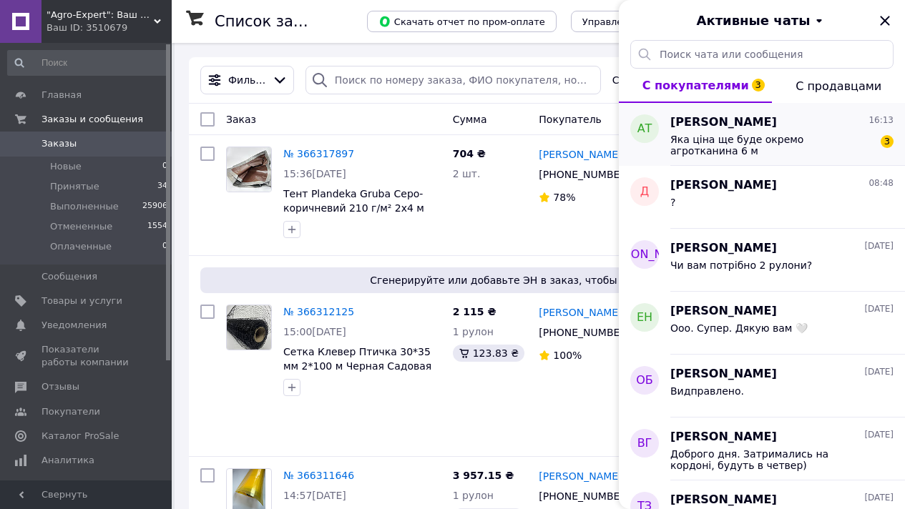
click at [833, 144] on span "Яка ціна ще буде окремо агротканина 6 м" at bounding box center [771, 145] width 203 height 23
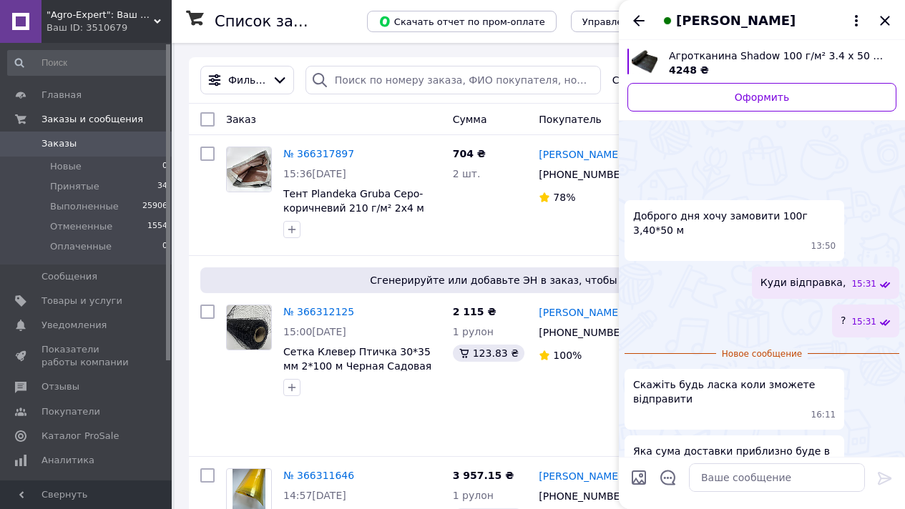
scroll to position [112, 0]
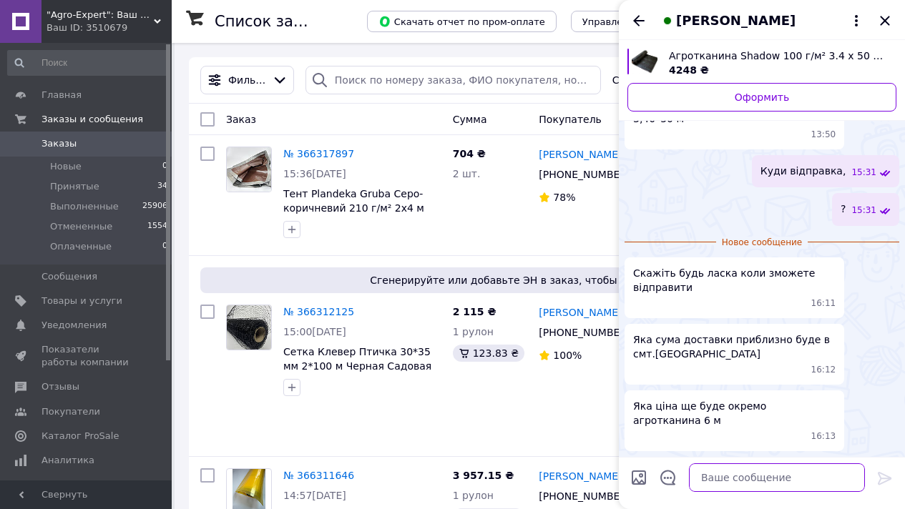
click at [749, 480] on textarea at bounding box center [777, 477] width 176 height 29
type textarea "+/- 300грн"
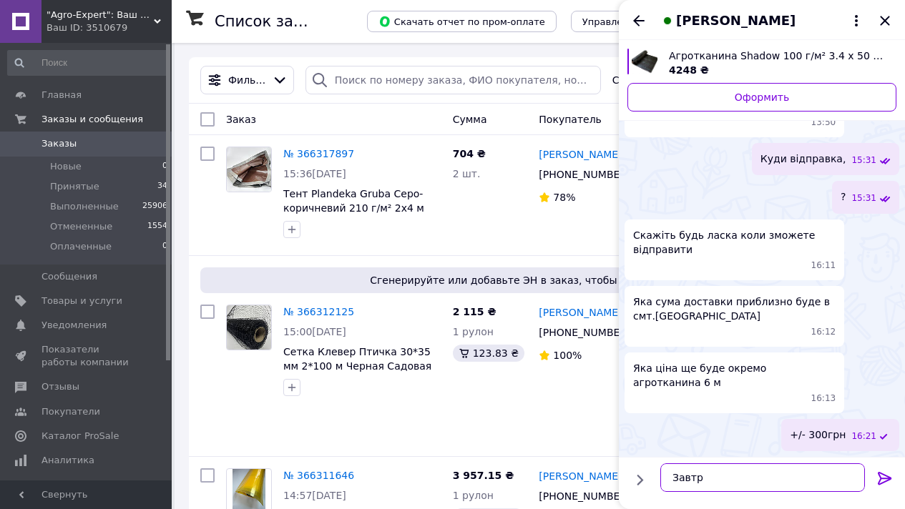
type textarea "Завтра"
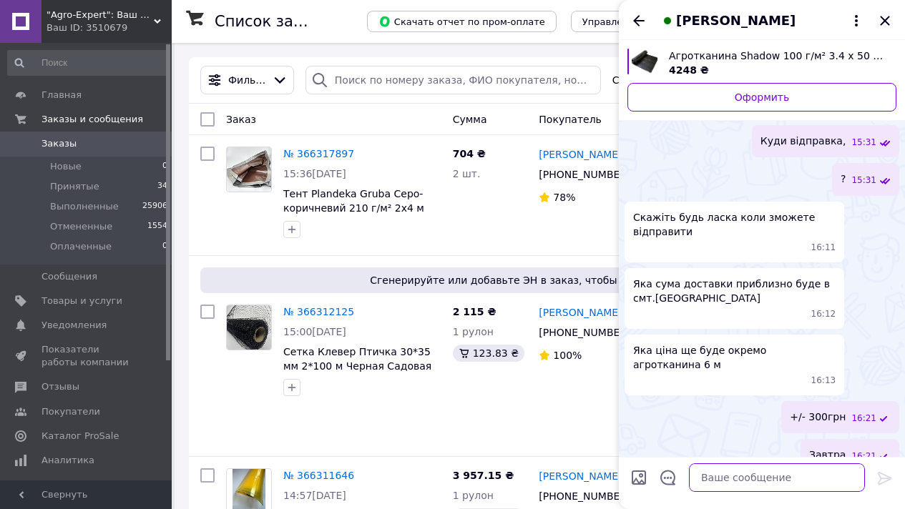
scroll to position [125, 0]
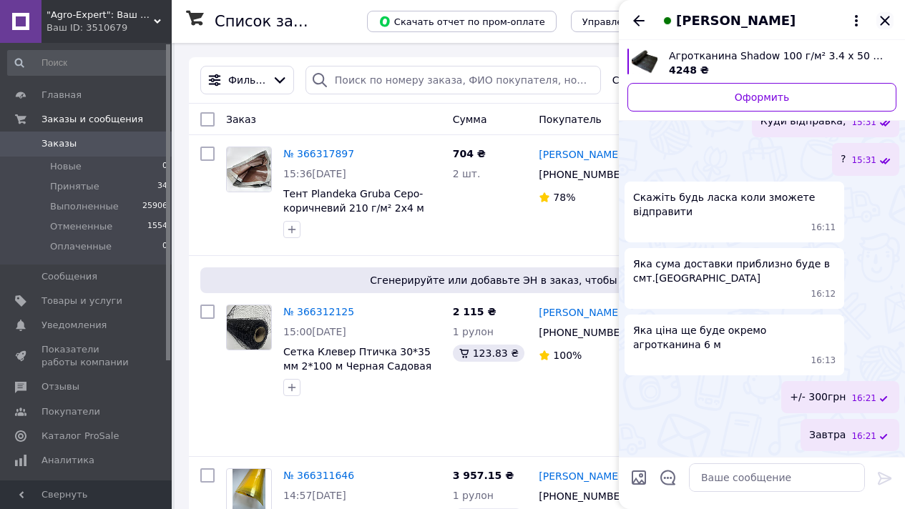
click at [882, 19] on icon "Закрыть" at bounding box center [884, 20] width 9 height 9
